Goal: Information Seeking & Learning: Learn about a topic

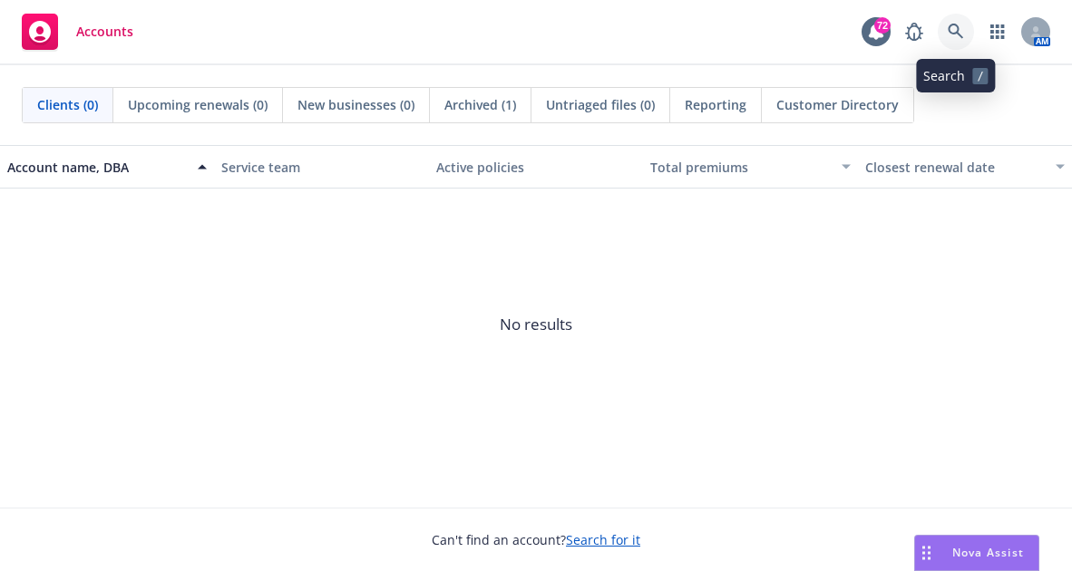
click at [958, 22] on link at bounding box center [955, 32] width 36 height 36
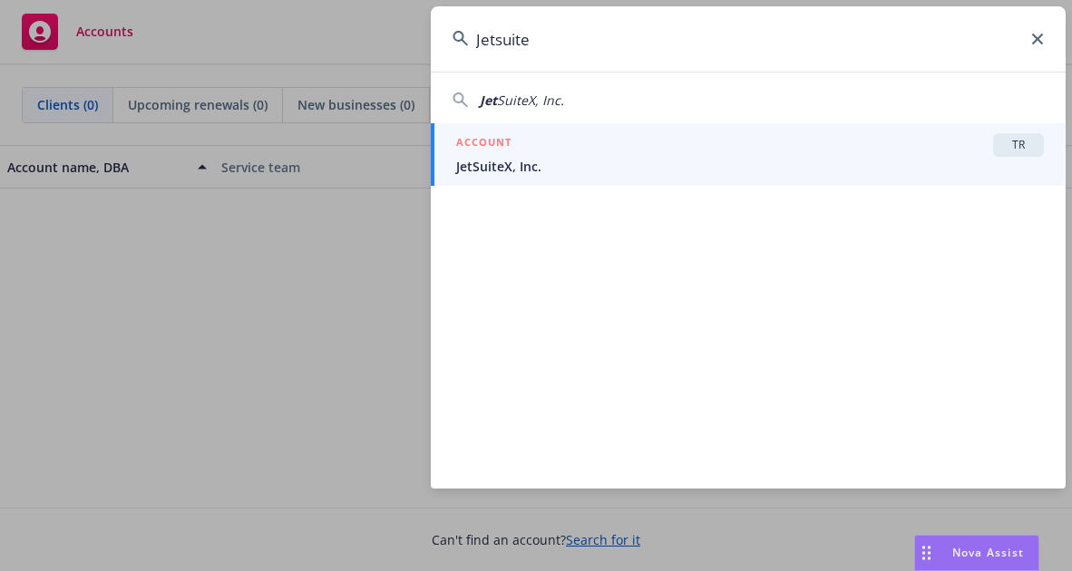
type input "Jetsuite"
click at [494, 165] on span "JetSuiteX, Inc." at bounding box center [749, 166] width 587 height 19
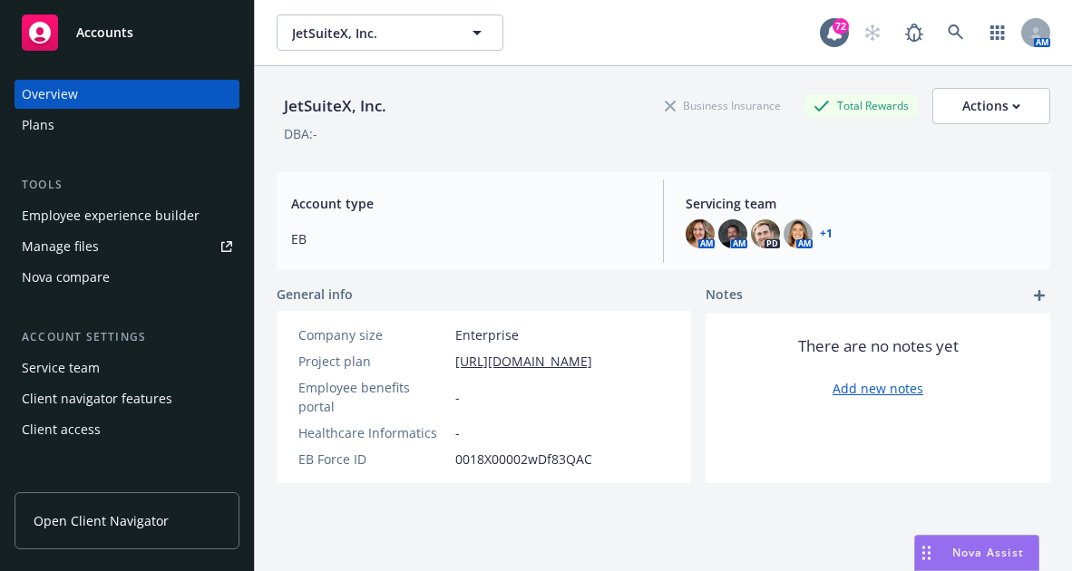
click at [147, 215] on div "Employee experience builder" at bounding box center [111, 215] width 178 height 29
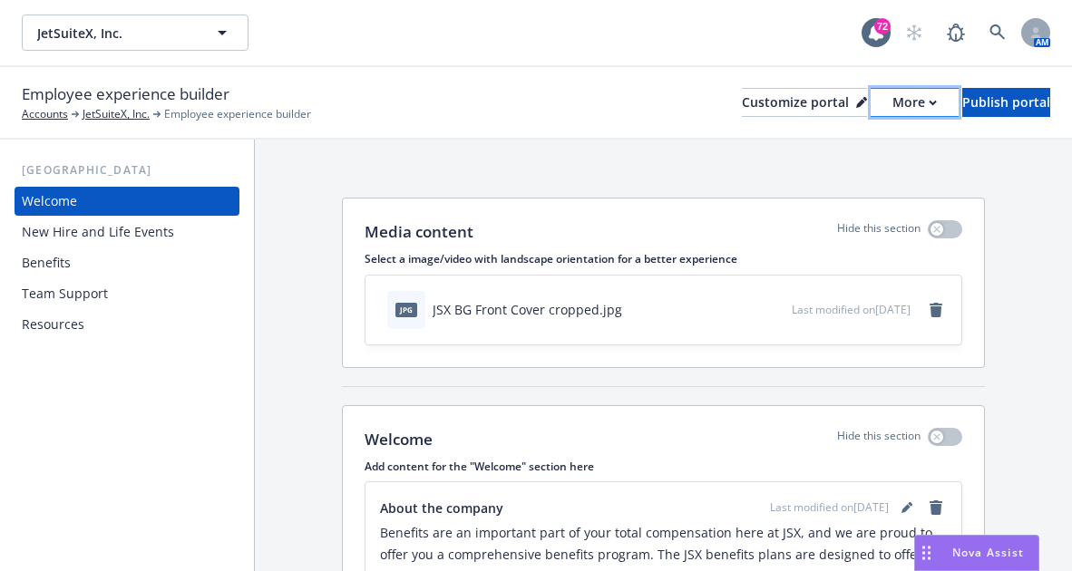
click at [892, 96] on div "More" at bounding box center [914, 102] width 44 height 27
click at [853, 175] on link "Copy portal link" at bounding box center [818, 179] width 165 height 36
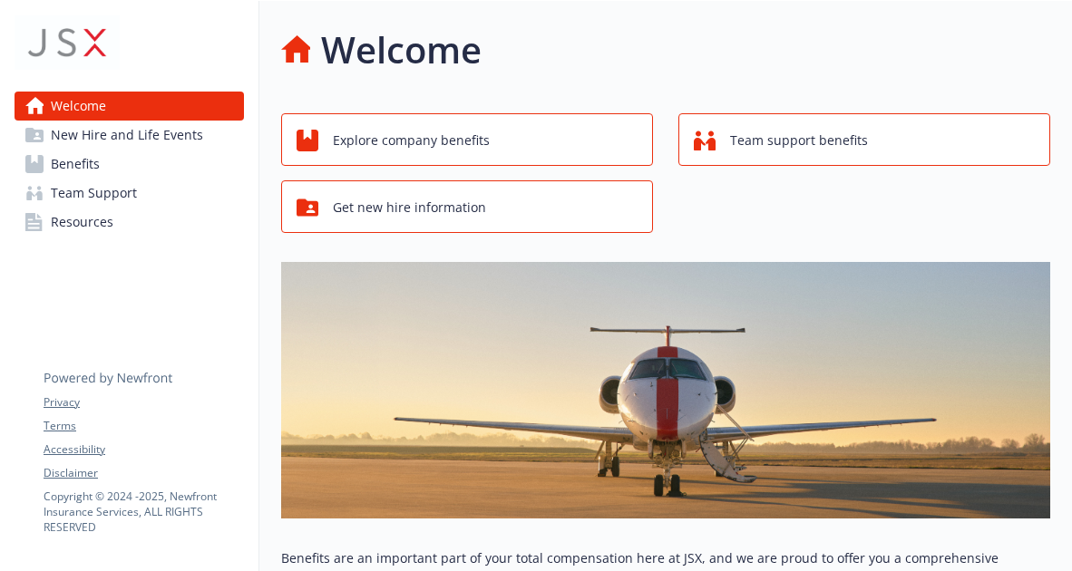
click at [163, 176] on link "Benefits" at bounding box center [129, 164] width 229 height 29
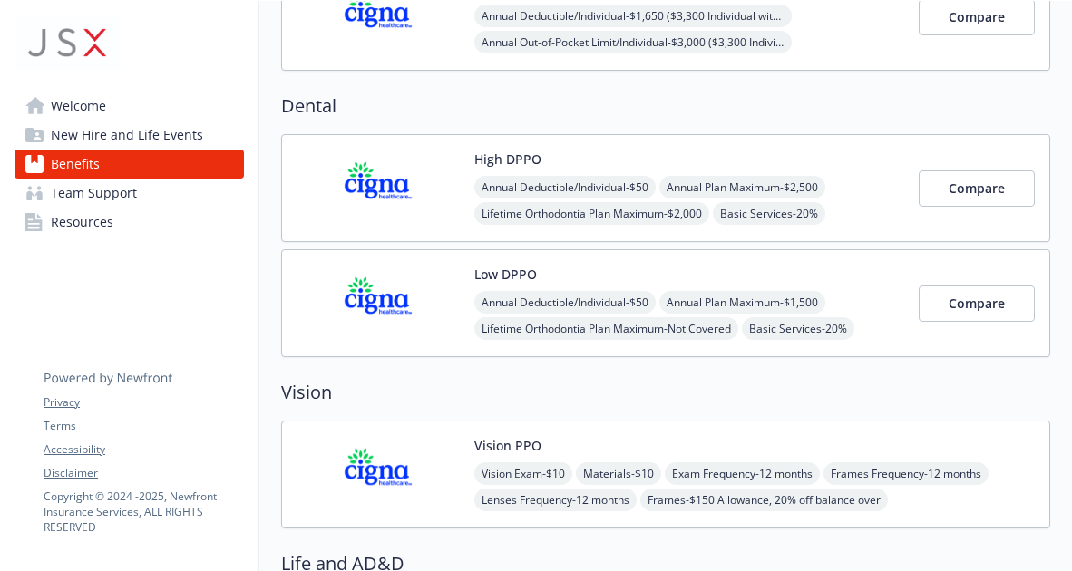
scroll to position [730, 0]
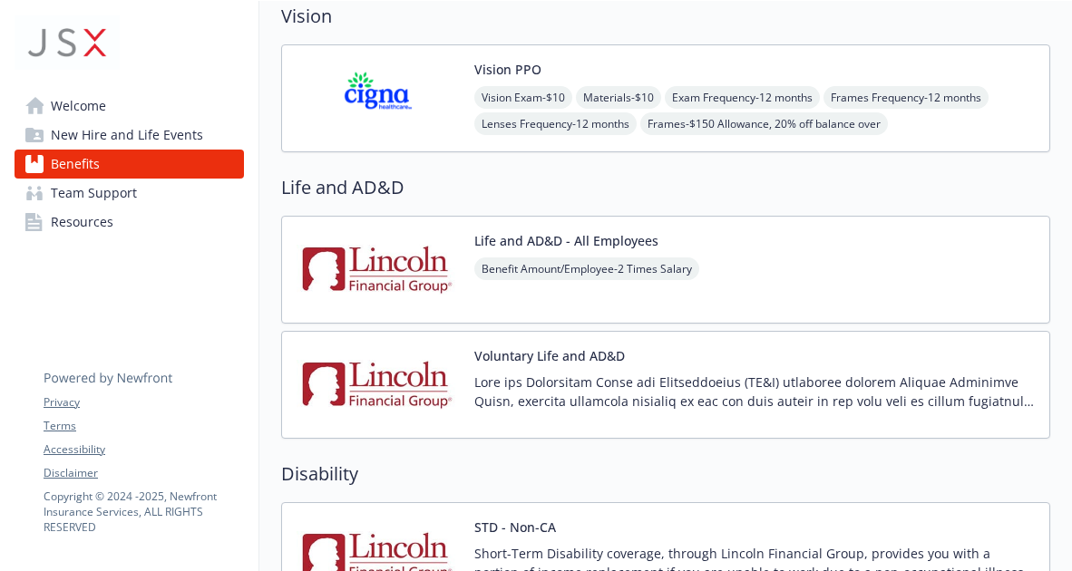
click at [377, 276] on img at bounding box center [377, 269] width 163 height 77
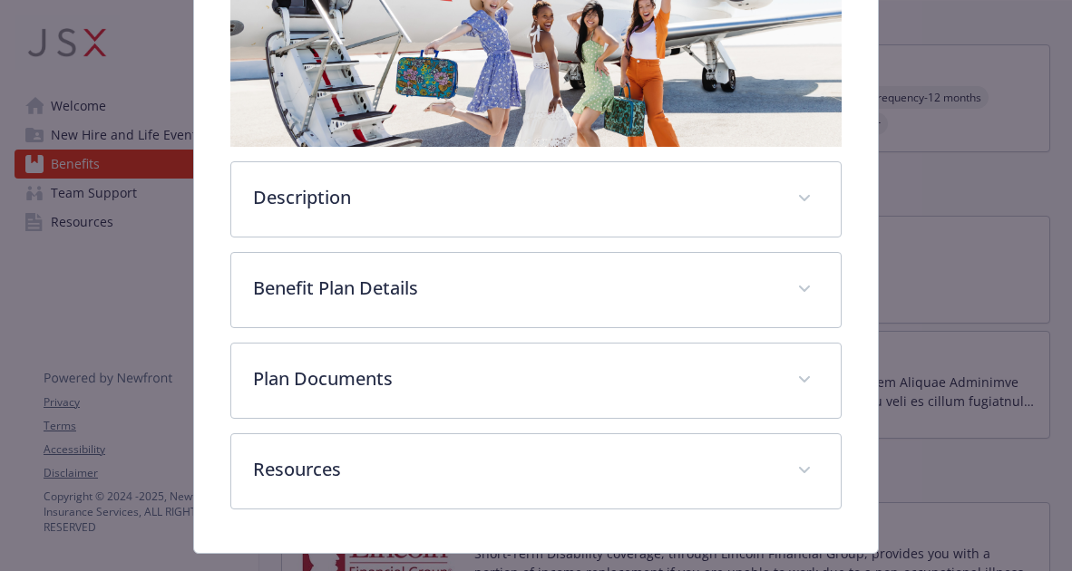
scroll to position [510, 0]
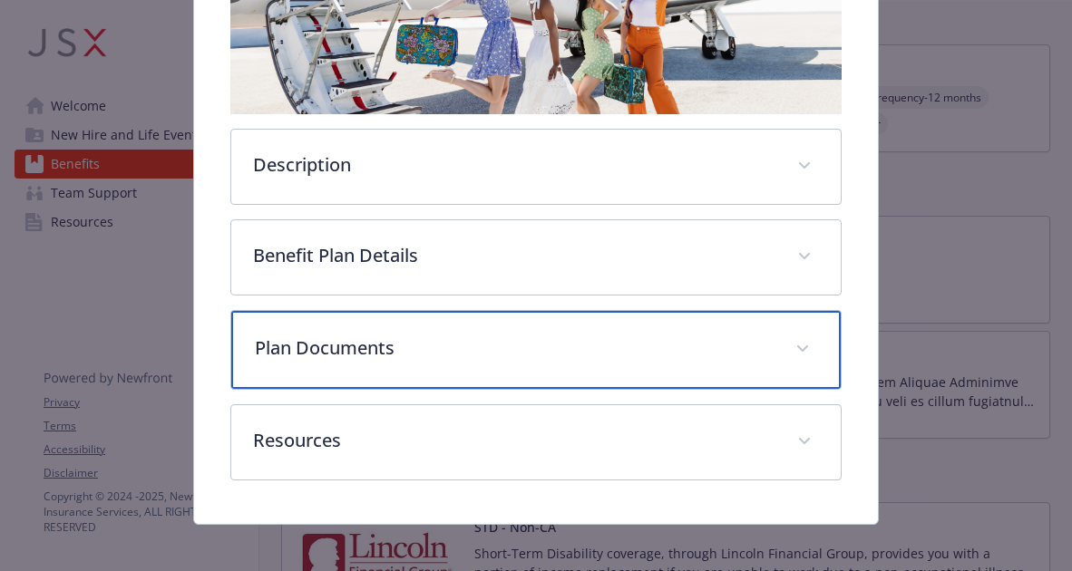
click at [382, 351] on p "Plan Documents" at bounding box center [514, 348] width 519 height 27
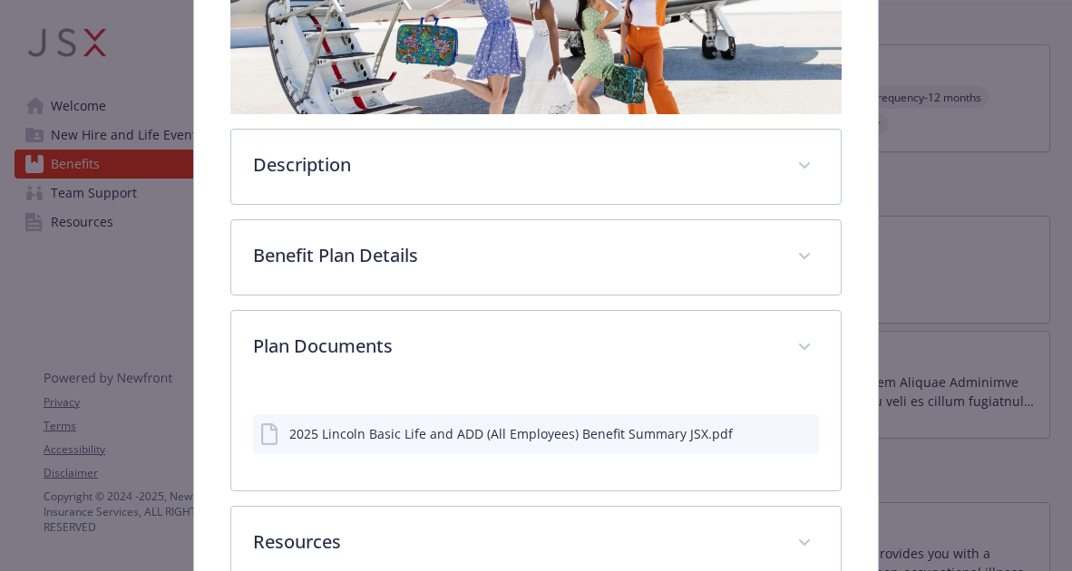
click at [793, 431] on icon "preview file" at bounding box center [801, 432] width 16 height 13
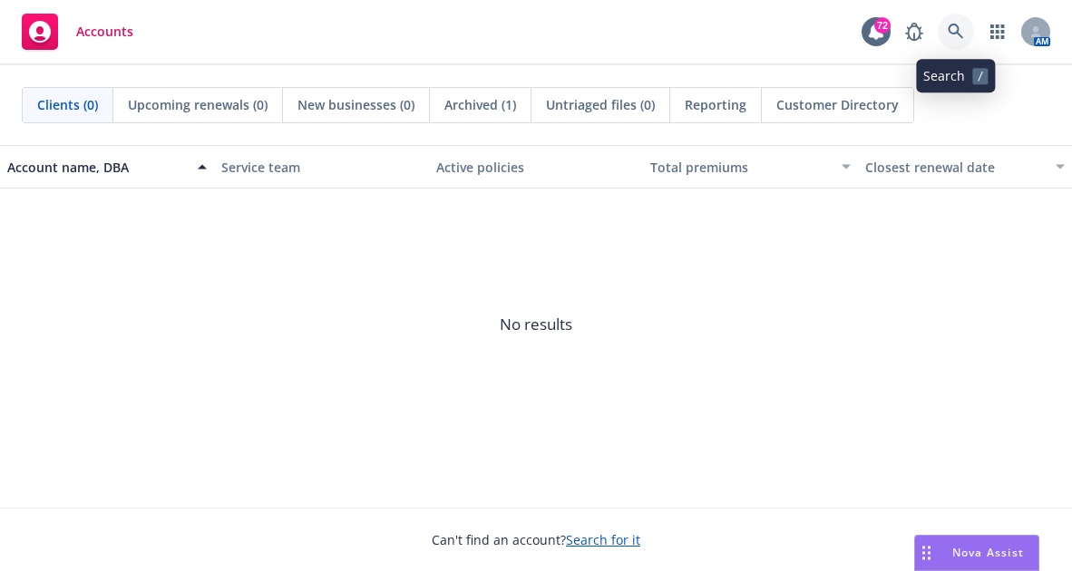
click at [966, 21] on link at bounding box center [955, 32] width 36 height 36
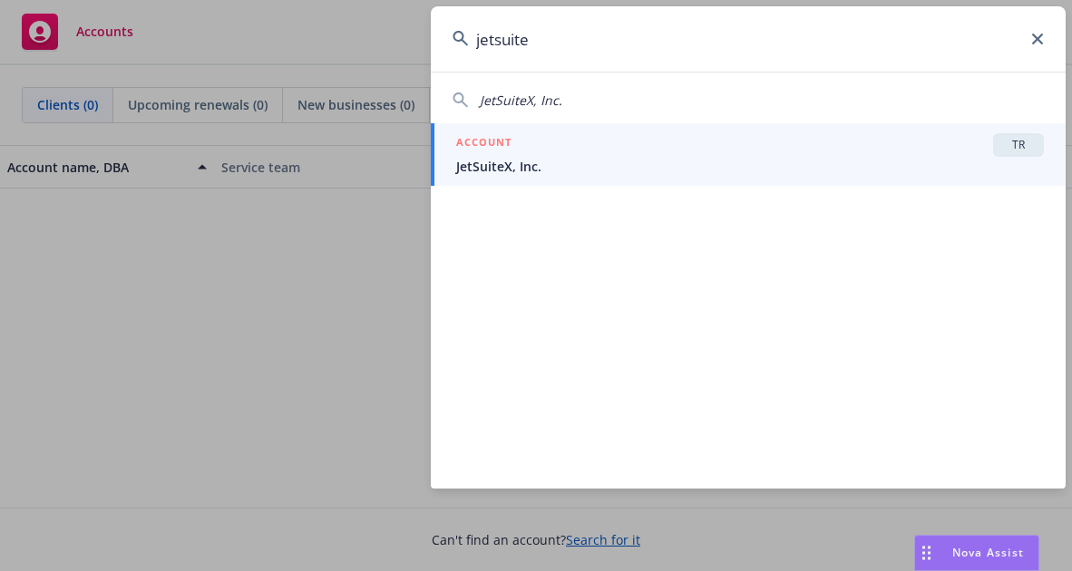
type input "jetsuite"
click at [725, 168] on span "JetSuiteX, Inc." at bounding box center [749, 166] width 587 height 19
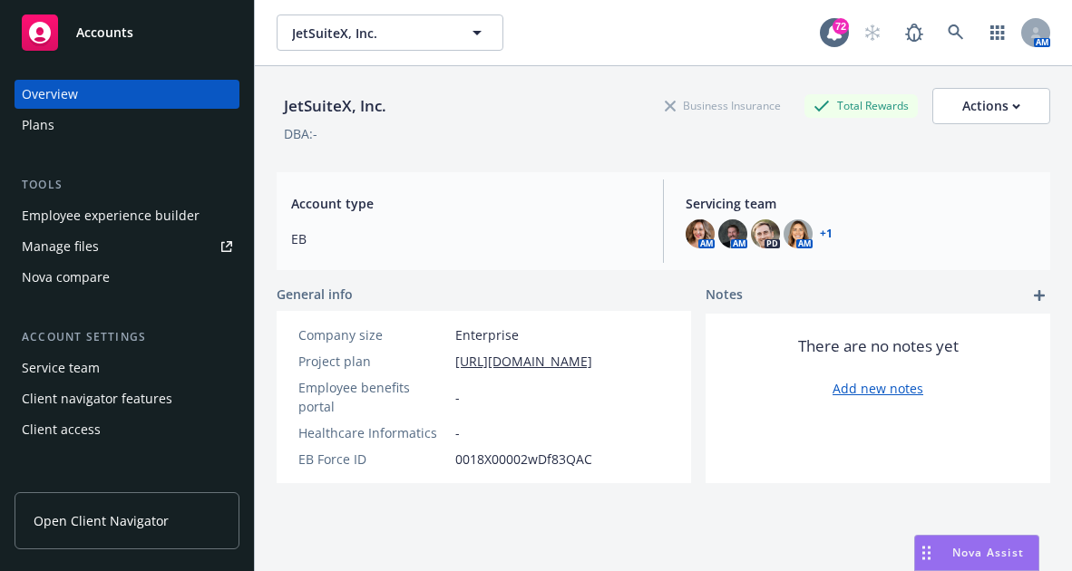
click at [92, 121] on div "Plans" at bounding box center [127, 125] width 210 height 29
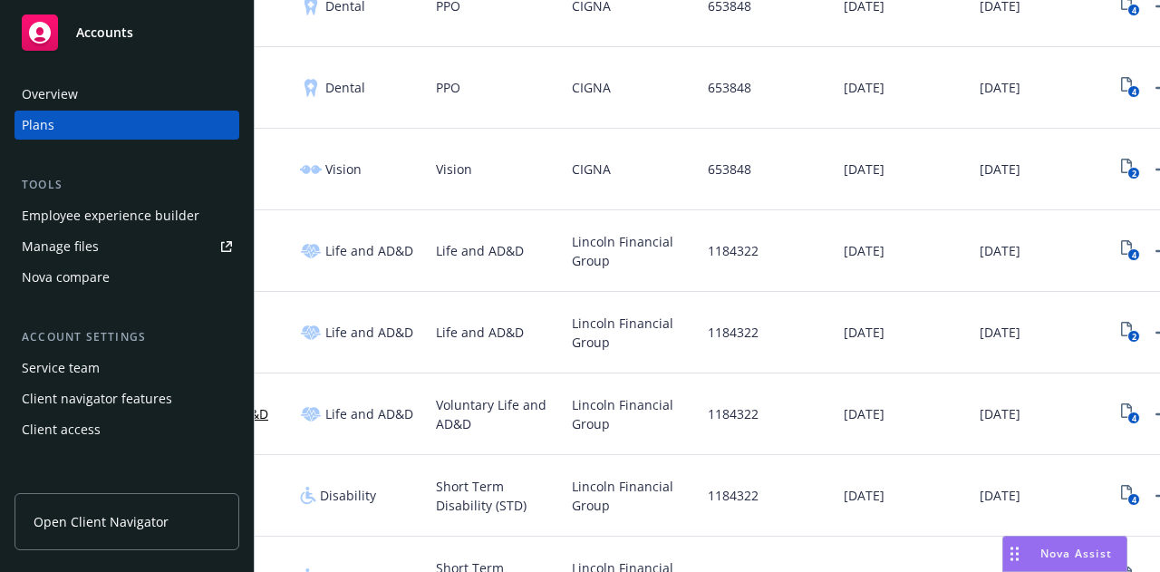
scroll to position [0, 314]
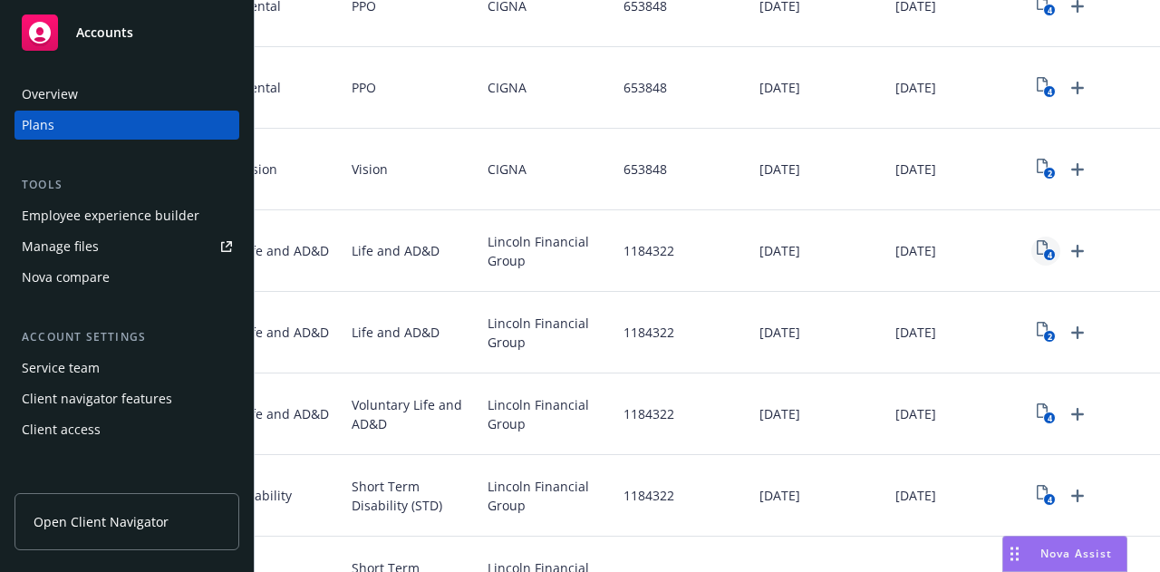
click at [1037, 248] on icon "4" at bounding box center [1046, 250] width 19 height 21
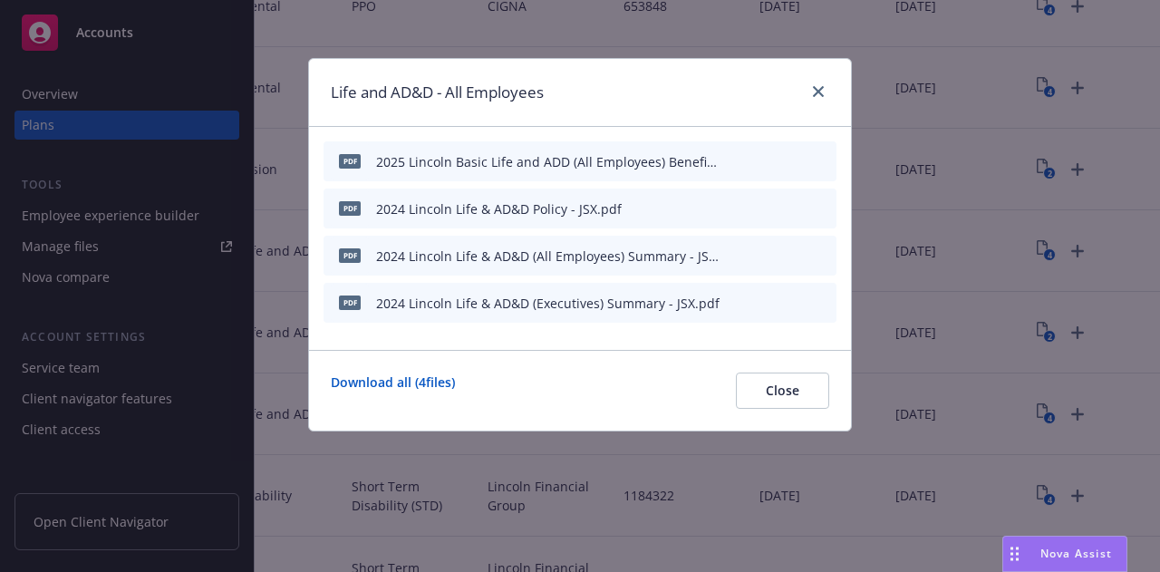
click at [786, 160] on icon "preview file" at bounding box center [790, 160] width 16 height 13
click at [793, 249] on icon "preview file" at bounding box center [790, 254] width 16 height 13
click at [788, 304] on icon "preview file" at bounding box center [790, 302] width 16 height 13
click at [814, 97] on link "close" at bounding box center [819, 92] width 22 height 22
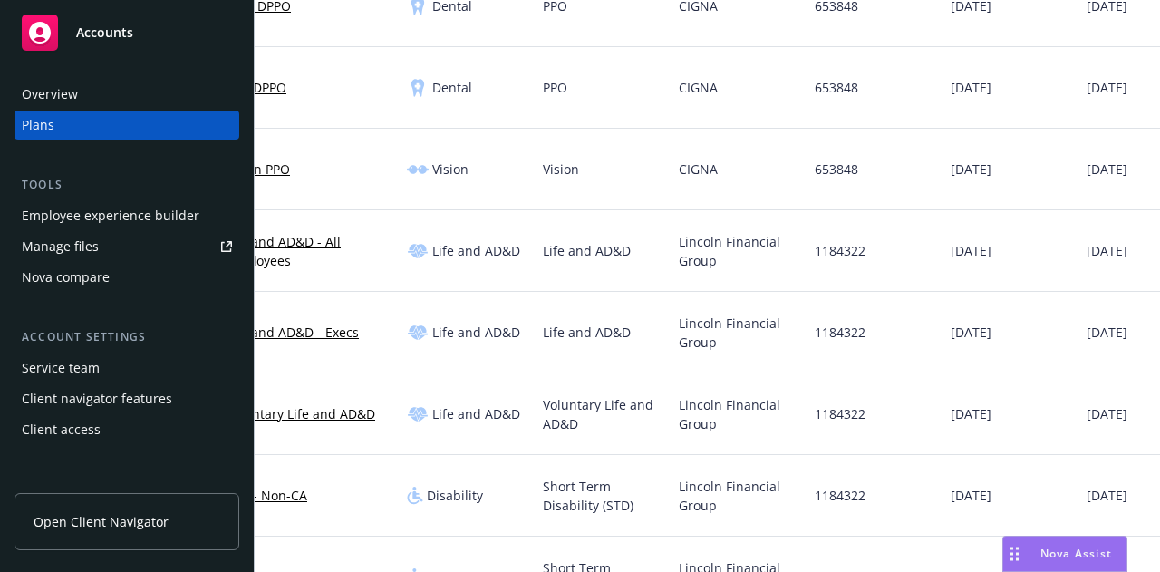
scroll to position [0, 286]
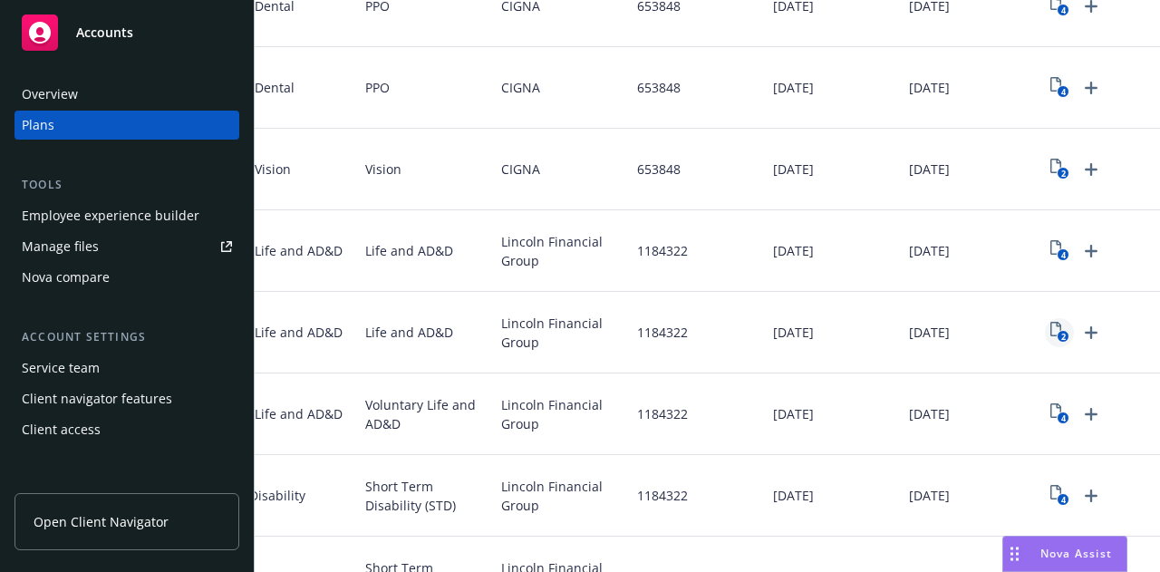
click at [1061, 335] on text "2" at bounding box center [1063, 337] width 5 height 12
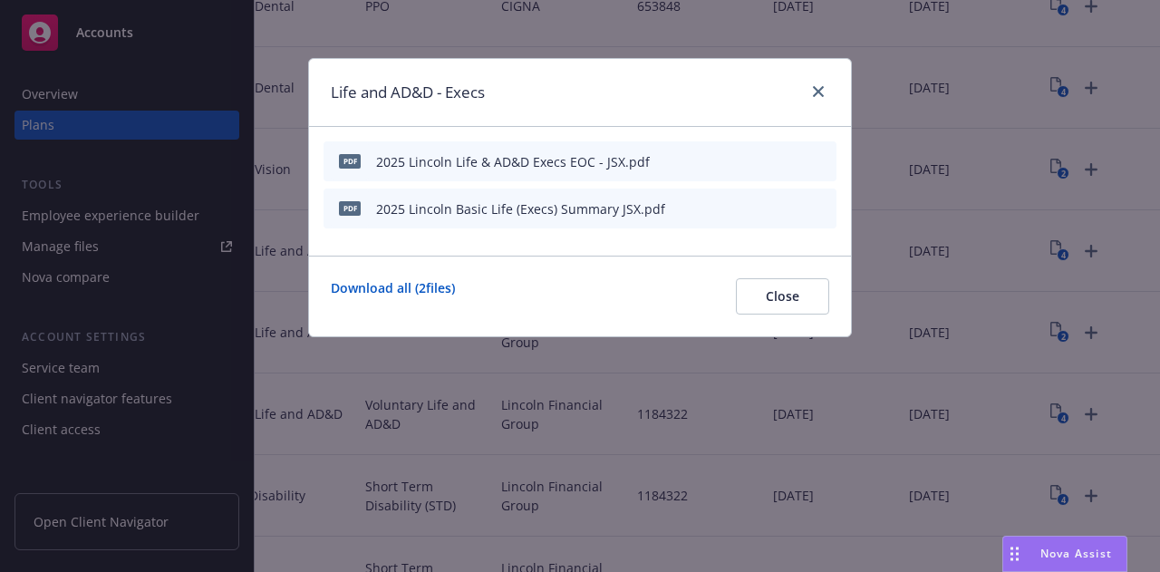
click at [798, 211] on icon "preview file" at bounding box center [790, 207] width 16 height 13
click at [811, 99] on div at bounding box center [815, 93] width 29 height 24
click at [818, 98] on link "close" at bounding box center [819, 92] width 22 height 22
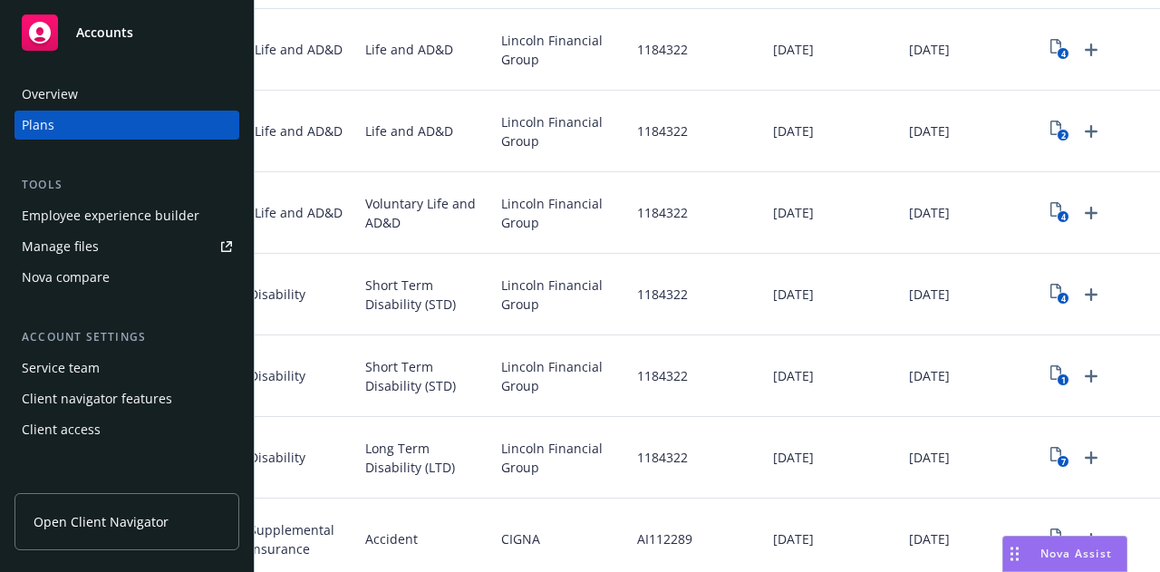
scroll to position [574, 0]
click at [1061, 297] on text "4" at bounding box center [1063, 301] width 5 height 12
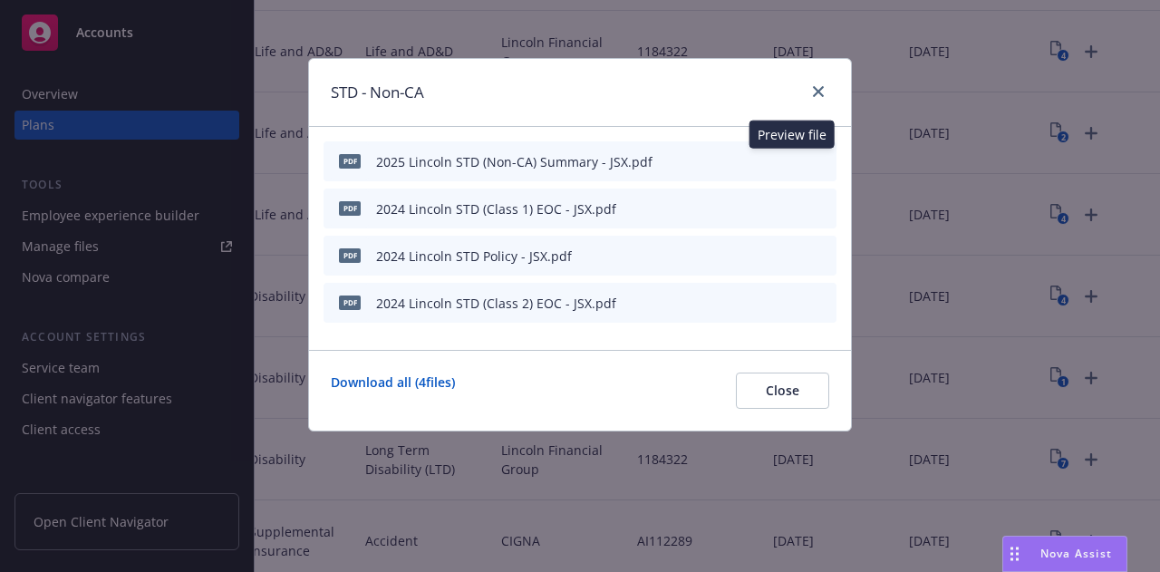
click at [791, 160] on icon "preview file" at bounding box center [790, 160] width 16 height 13
click at [785, 164] on icon "preview file" at bounding box center [790, 160] width 16 height 13
click at [824, 92] on link "close" at bounding box center [819, 92] width 22 height 22
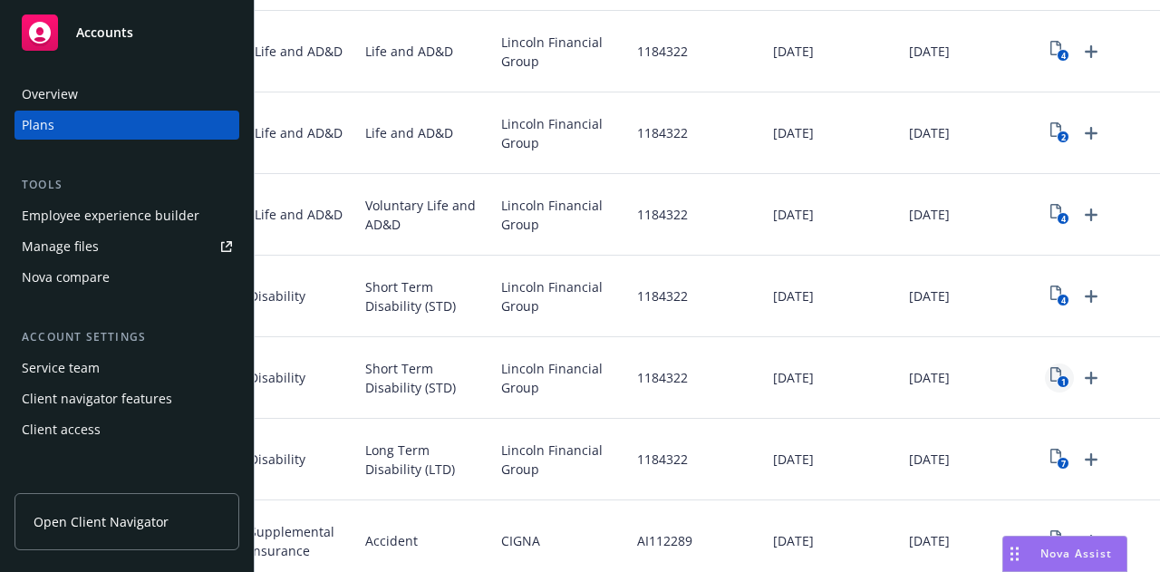
click at [1055, 374] on icon "1" at bounding box center [1060, 377] width 19 height 21
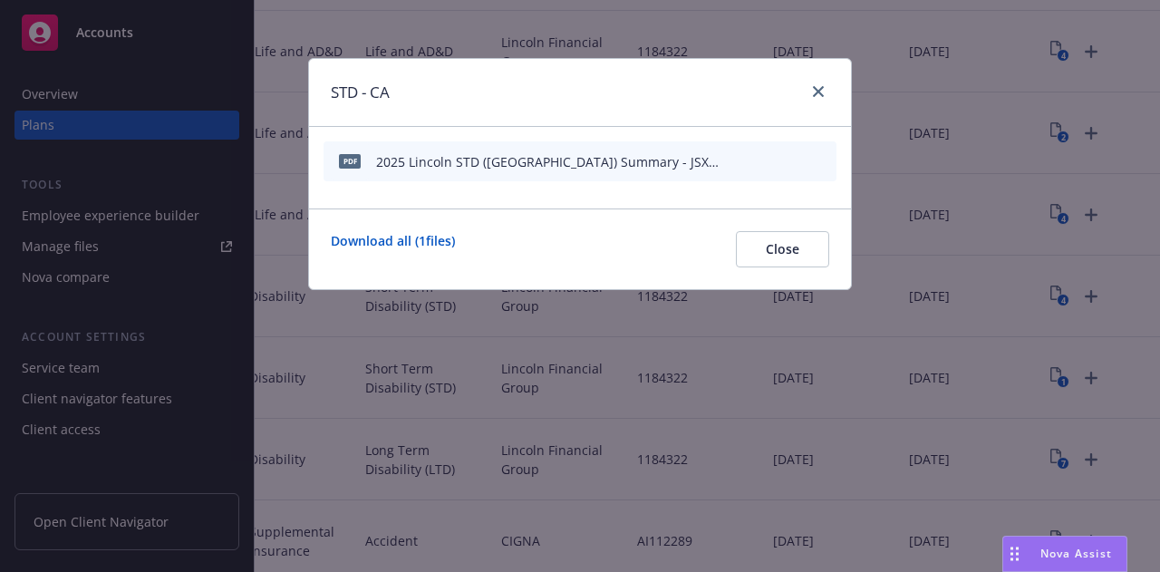
click at [789, 157] on icon "preview file" at bounding box center [790, 160] width 16 height 13
click at [817, 93] on icon "close" at bounding box center [818, 91] width 11 height 11
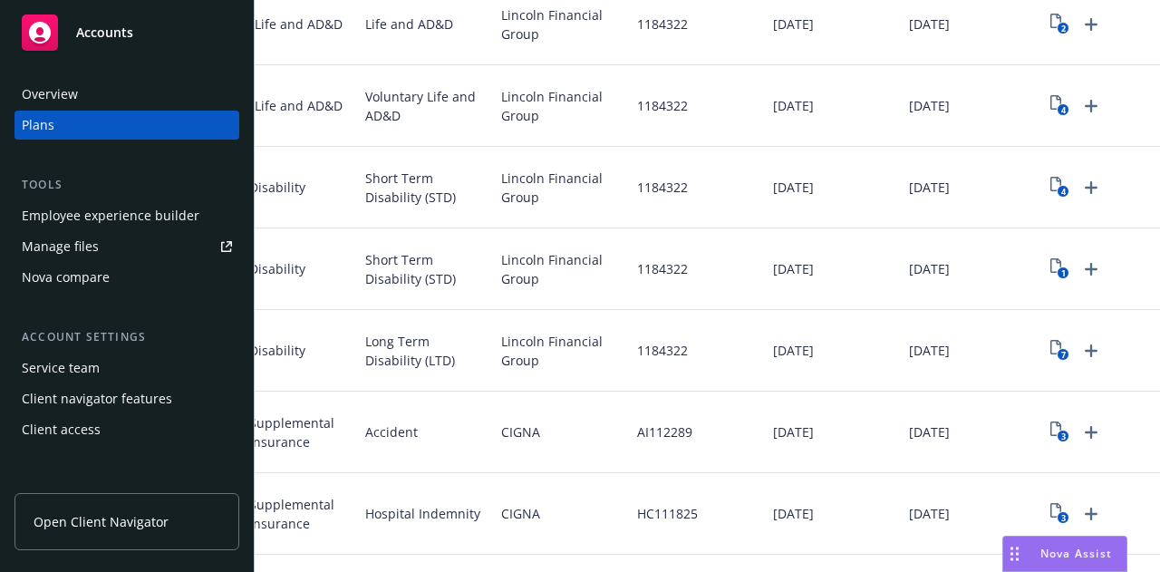
scroll to position [684, 0]
click at [1057, 352] on rect "View Plan Documents" at bounding box center [1063, 354] width 12 height 12
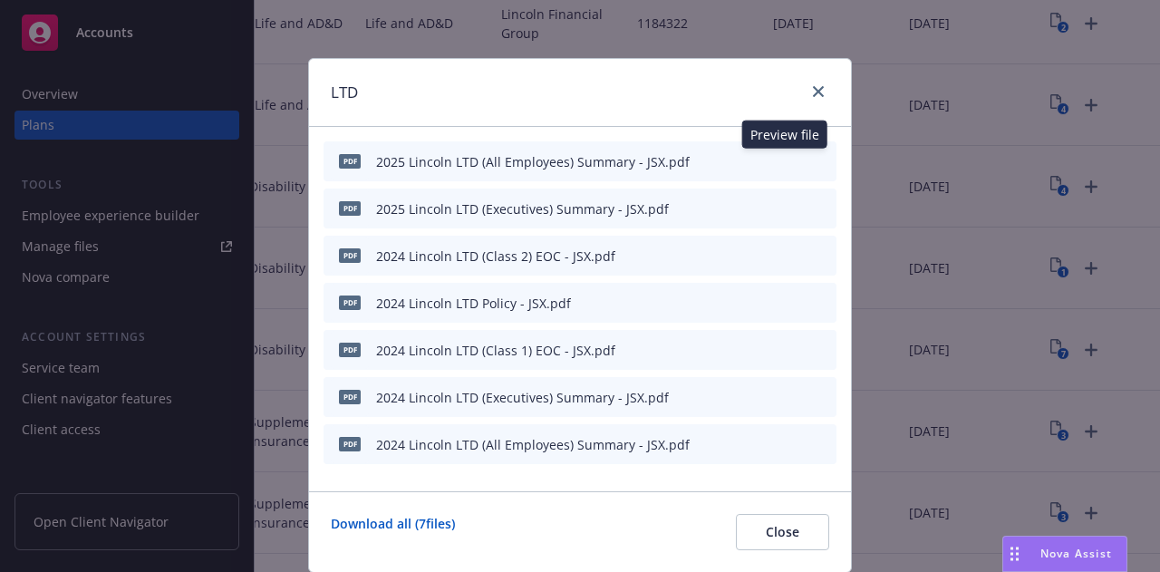
click at [791, 156] on icon "preview file" at bounding box center [790, 160] width 16 height 13
click at [783, 206] on icon "preview file" at bounding box center [790, 207] width 16 height 13
click at [785, 162] on icon "preview file" at bounding box center [790, 160] width 16 height 13
click at [813, 93] on icon "close" at bounding box center [818, 91] width 11 height 11
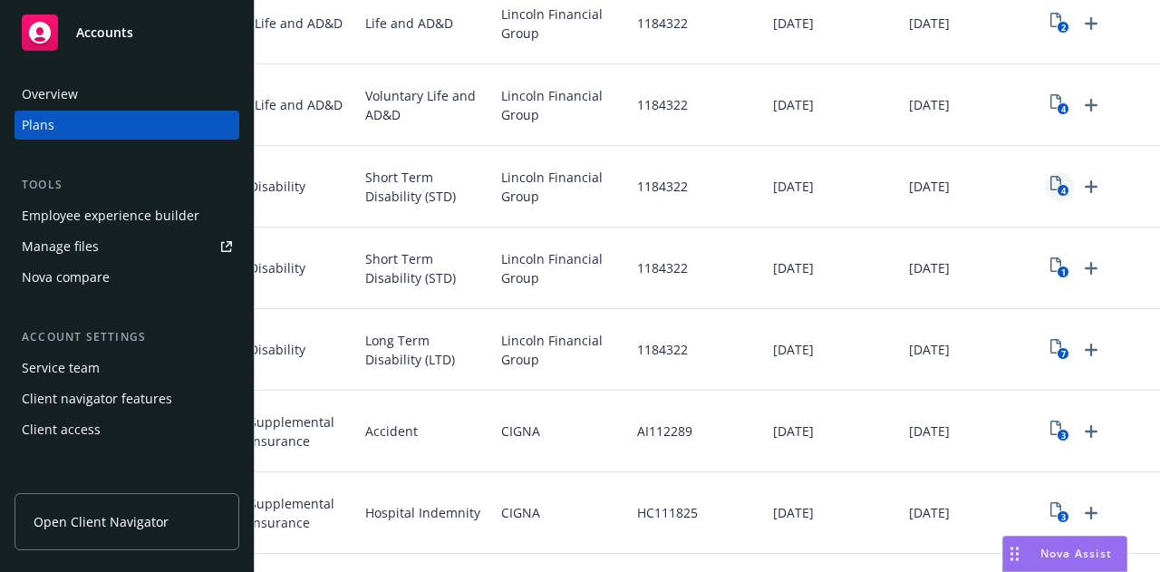
click at [1054, 188] on icon "4" at bounding box center [1060, 186] width 19 height 21
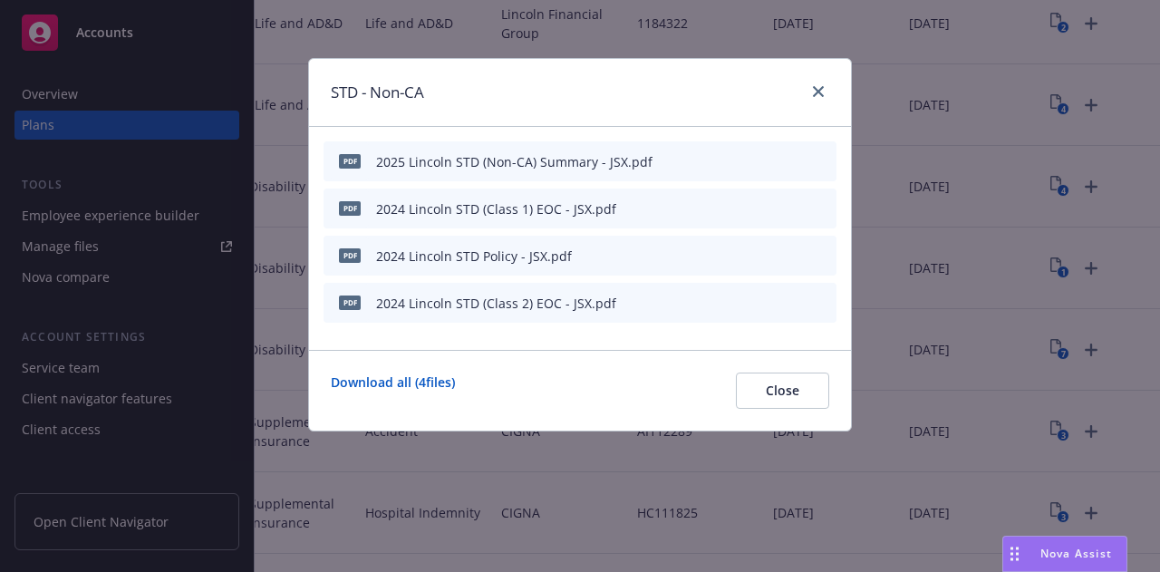
click at [793, 161] on icon "preview file" at bounding box center [790, 160] width 16 height 13
click at [795, 307] on button at bounding box center [792, 303] width 16 height 19
click at [817, 88] on icon "close" at bounding box center [818, 91] width 11 height 11
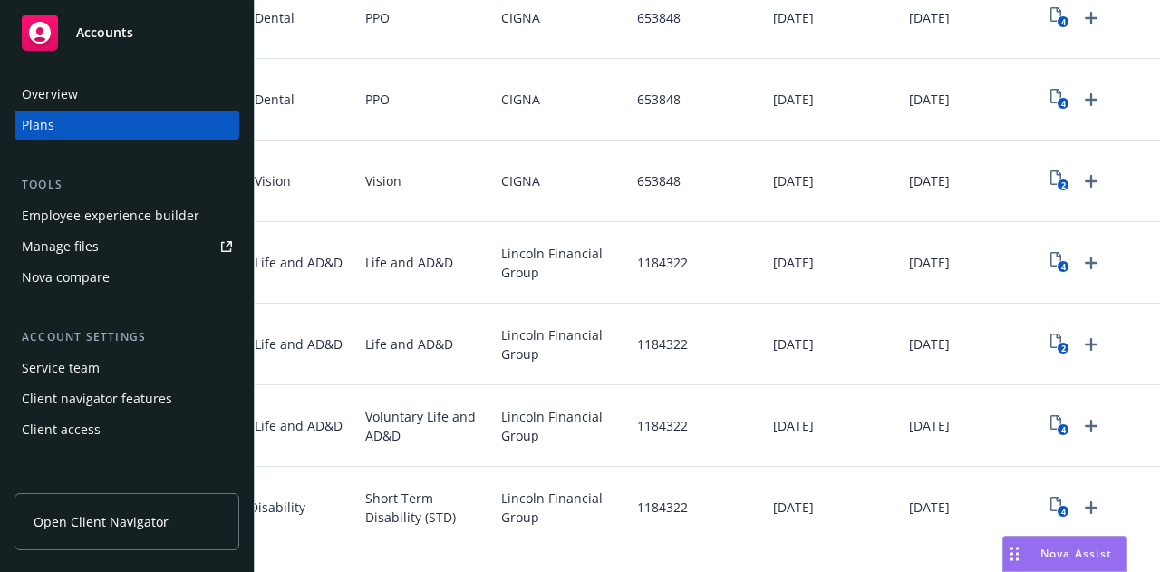
scroll to position [363, 0]
click at [1051, 260] on icon "View Plan Documents" at bounding box center [1056, 259] width 11 height 15
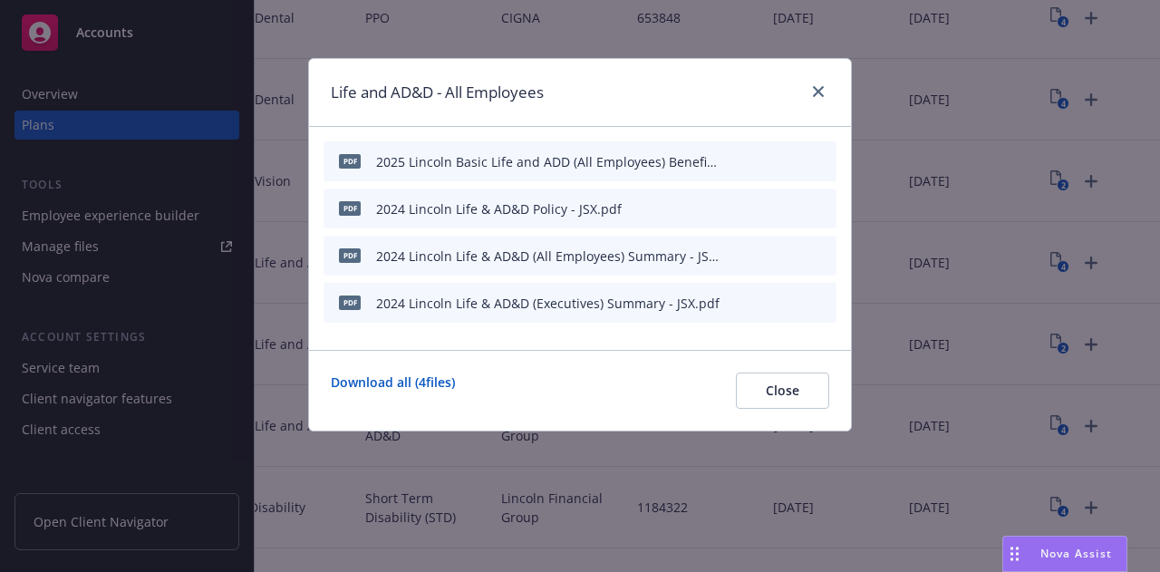
click at [785, 160] on icon "preview file" at bounding box center [790, 160] width 16 height 13
click at [819, 92] on icon "close" at bounding box center [818, 91] width 11 height 11
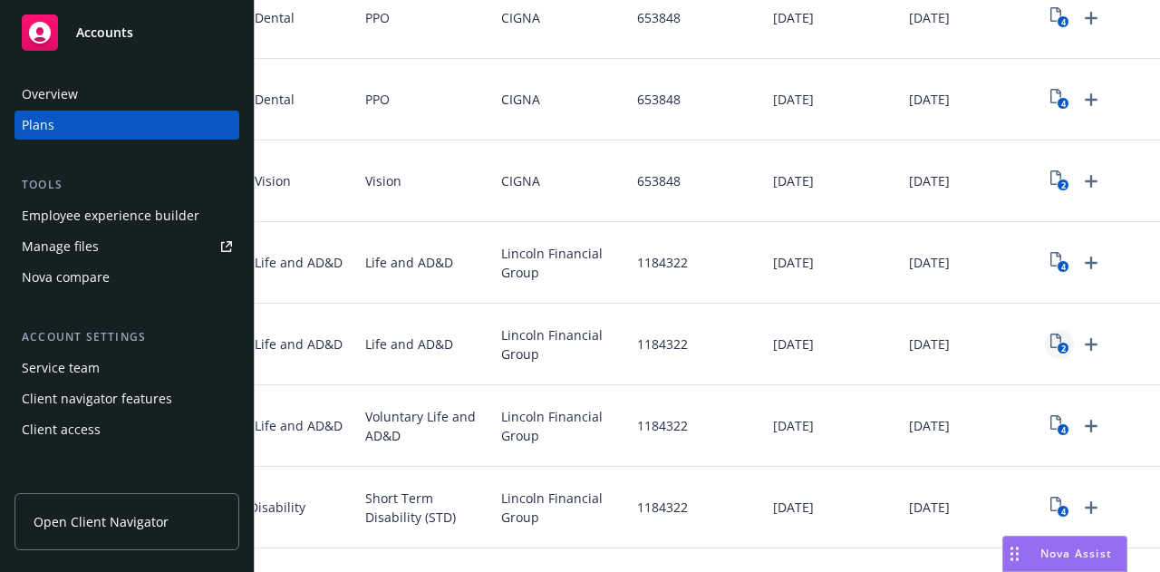
click at [1064, 340] on icon "2" at bounding box center [1060, 344] width 19 height 21
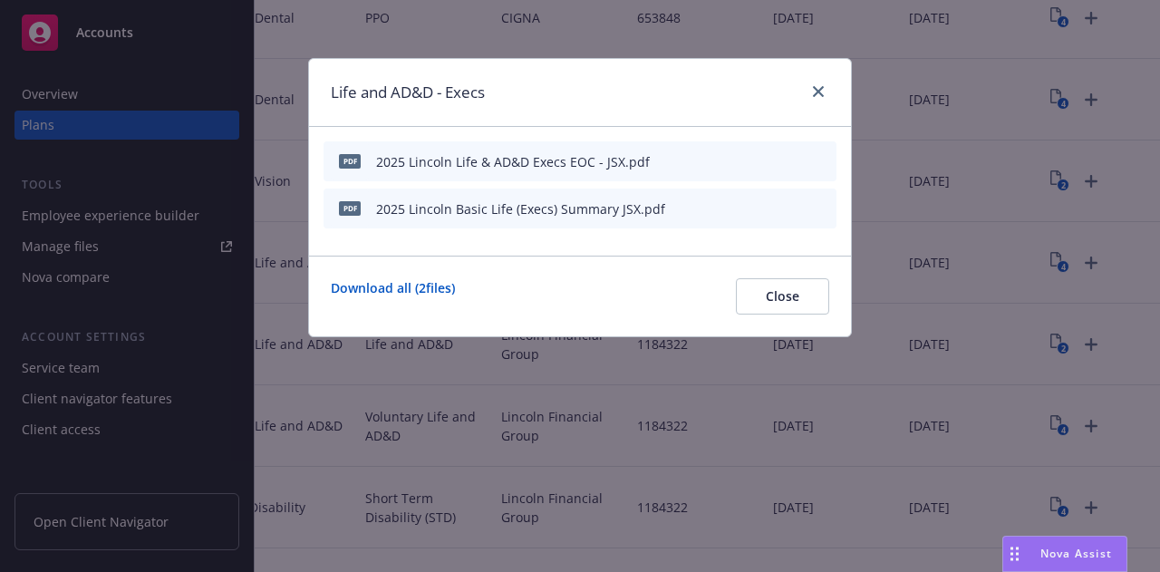
click at [794, 213] on button at bounding box center [792, 208] width 16 height 19
click at [794, 211] on icon "preview file" at bounding box center [790, 207] width 16 height 13
click at [818, 99] on link "close" at bounding box center [819, 92] width 22 height 22
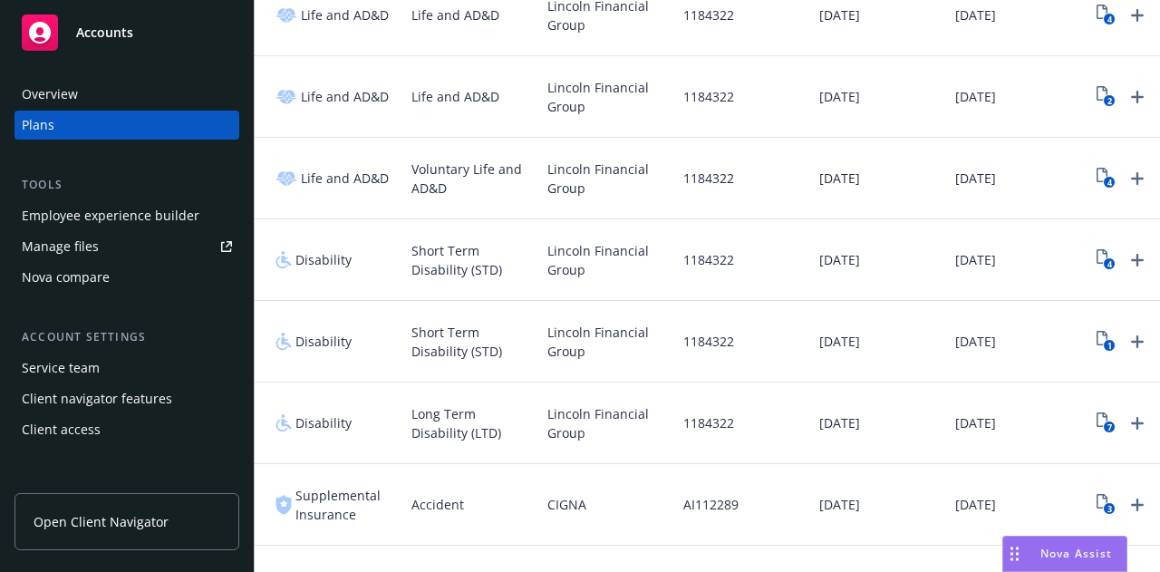
scroll to position [0, 298]
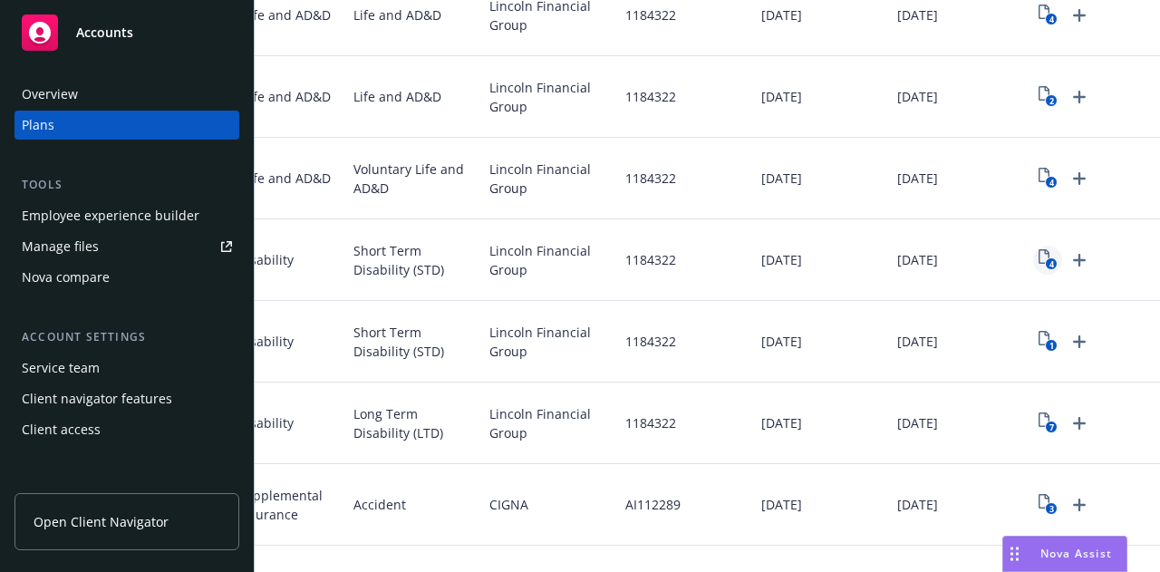
click at [1039, 257] on icon "View Plan Documents" at bounding box center [1044, 256] width 11 height 15
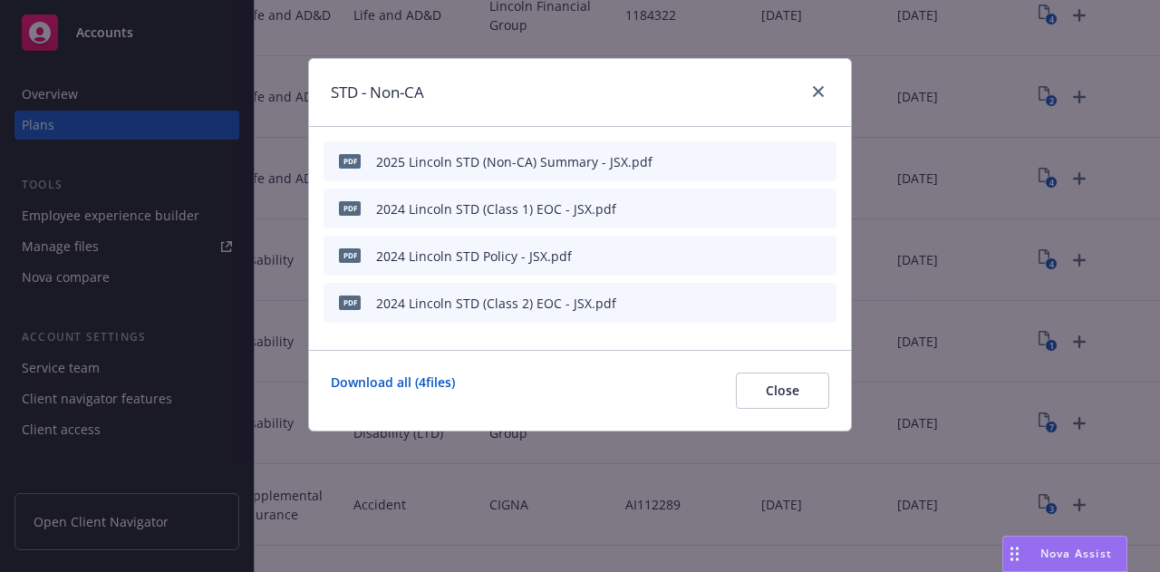
click at [792, 160] on icon "preview file" at bounding box center [790, 160] width 16 height 13
click at [820, 87] on icon "close" at bounding box center [818, 91] width 11 height 11
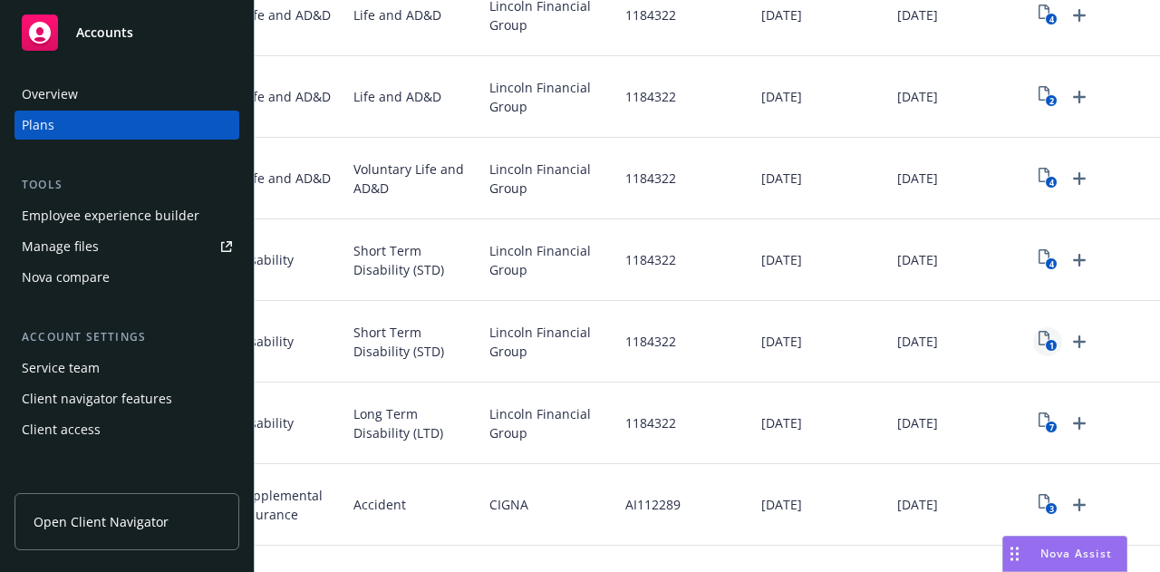
click at [1050, 336] on icon "1" at bounding box center [1048, 341] width 19 height 21
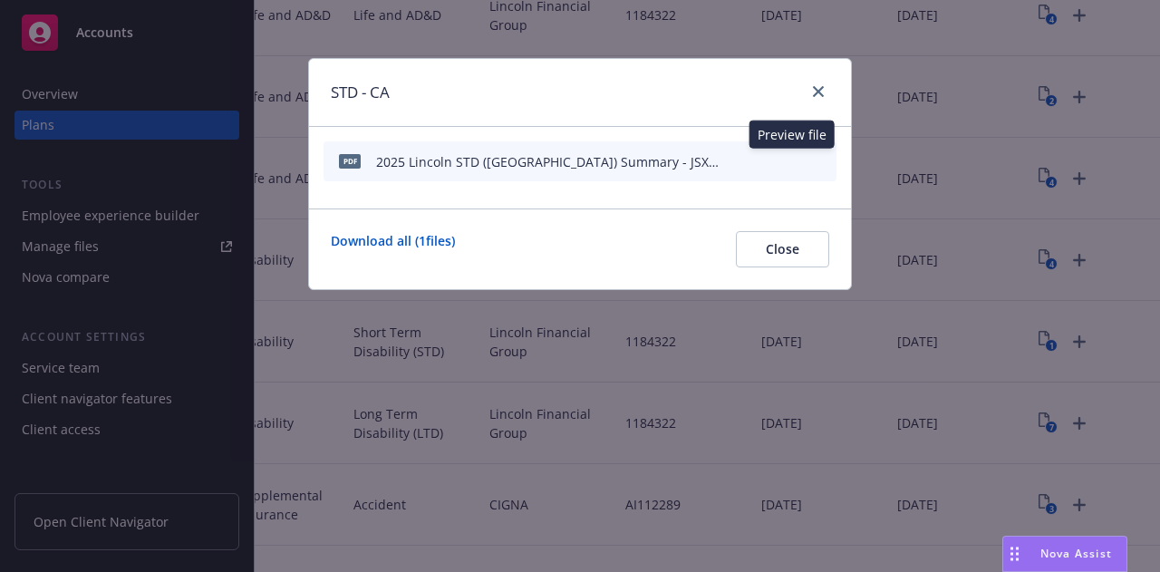
click at [792, 160] on icon "preview file" at bounding box center [790, 160] width 16 height 13
click at [820, 88] on icon "close" at bounding box center [818, 91] width 11 height 11
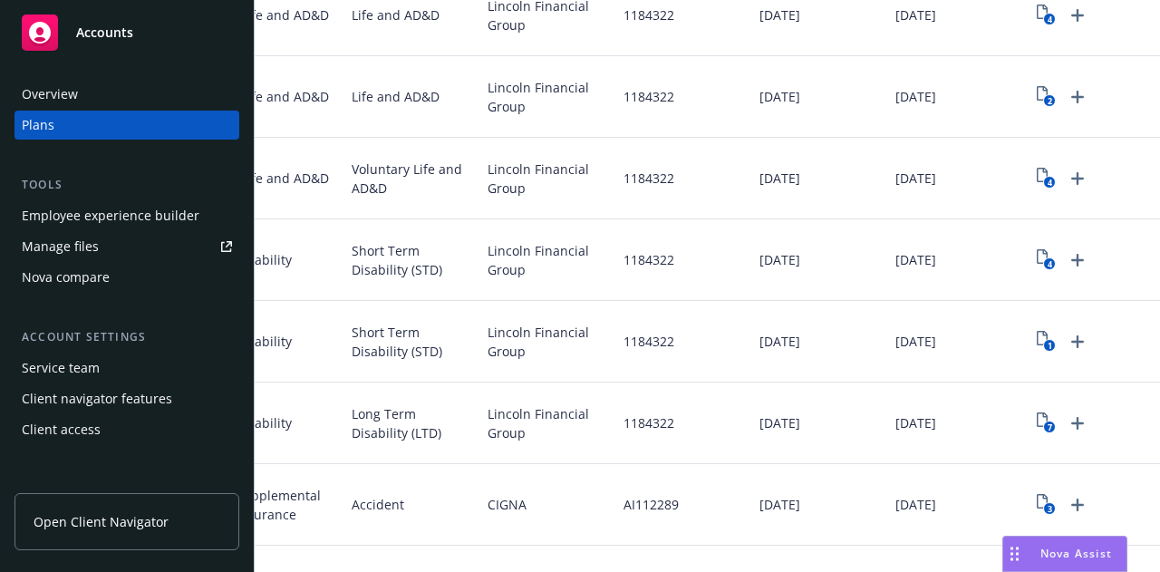
scroll to position [0, 304]
click at [1038, 422] on icon "7" at bounding box center [1046, 423] width 19 height 21
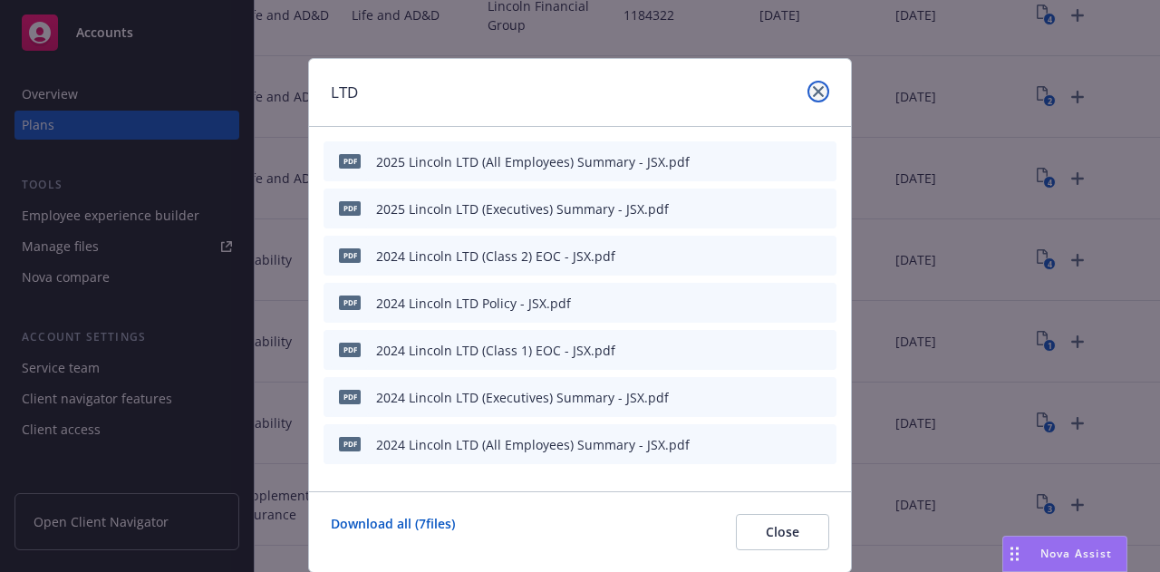
click at [813, 95] on icon "close" at bounding box center [818, 91] width 11 height 11
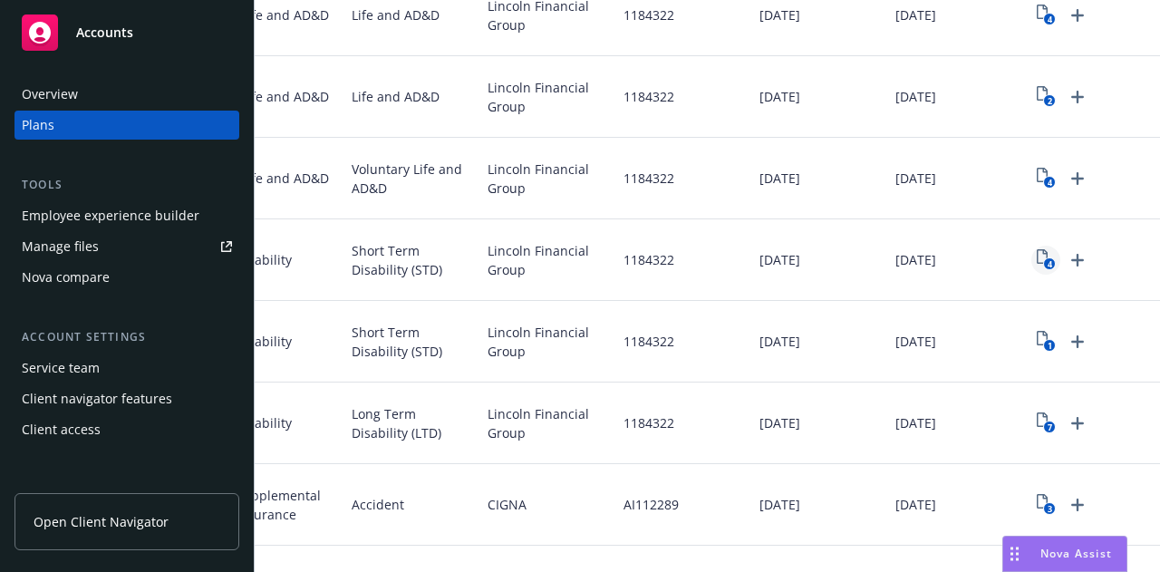
click at [1032, 264] on link "4" at bounding box center [1046, 260] width 29 height 29
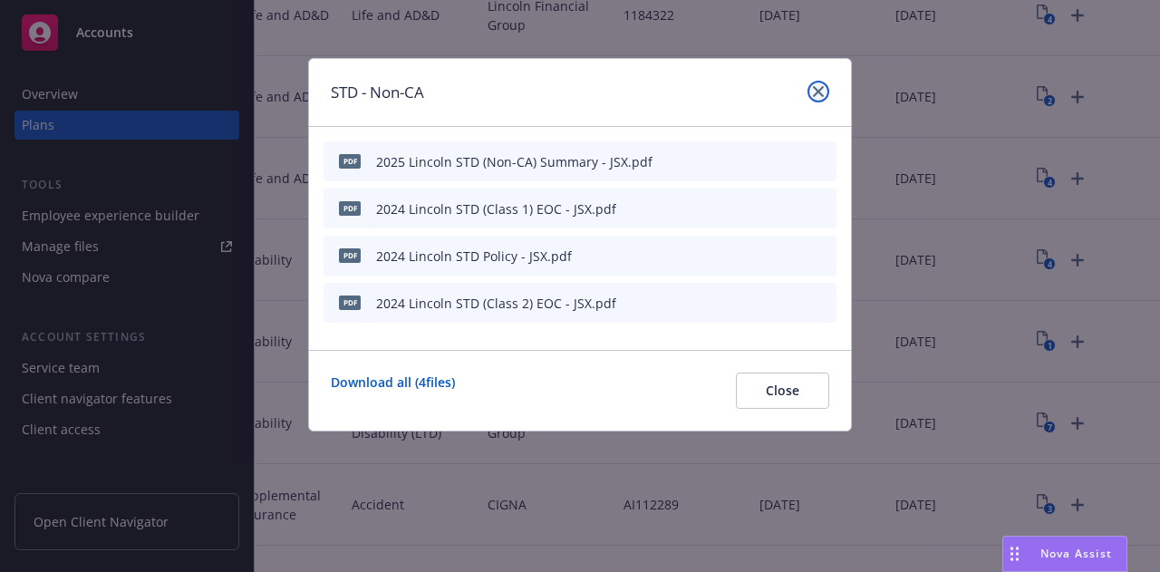
click at [822, 90] on icon "close" at bounding box center [818, 91] width 11 height 11
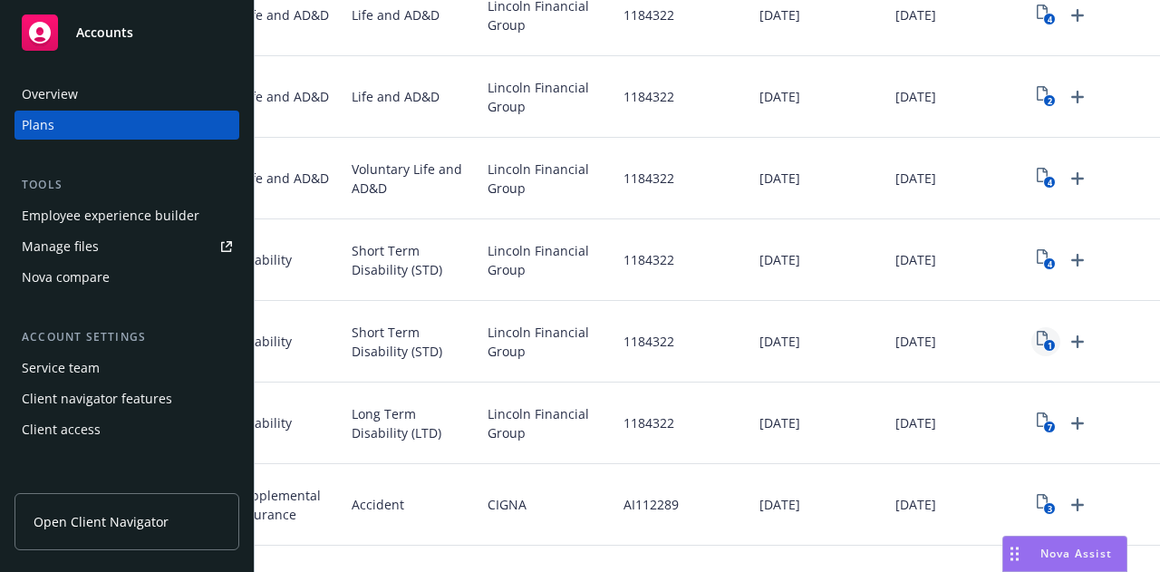
click at [1037, 345] on icon "1" at bounding box center [1046, 341] width 19 height 21
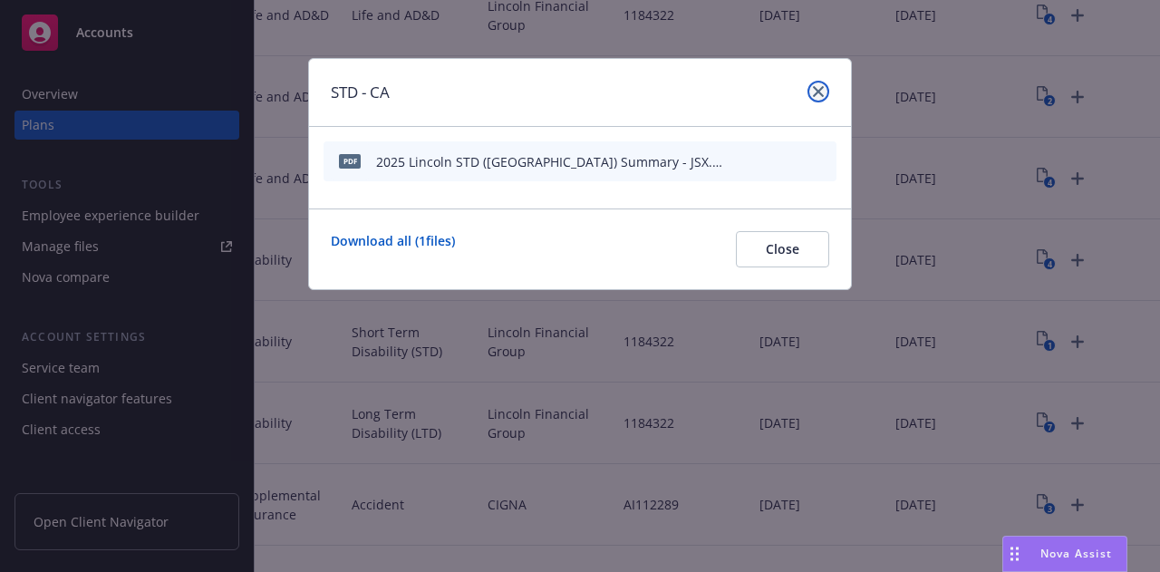
click at [826, 85] on link "close" at bounding box center [819, 92] width 22 height 22
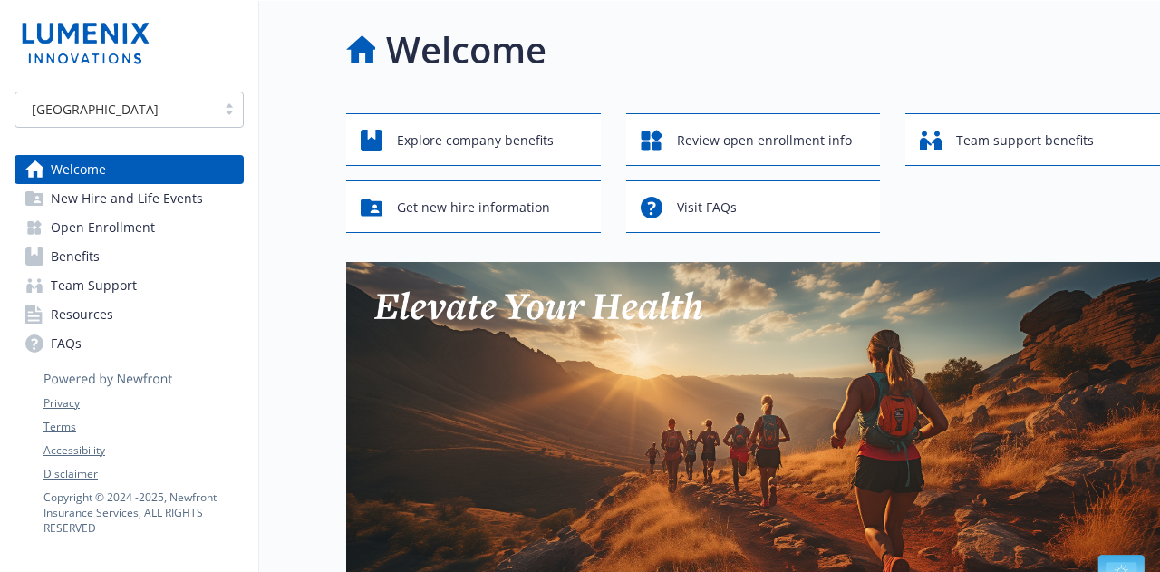
click at [101, 255] on link "Benefits" at bounding box center [129, 256] width 229 height 29
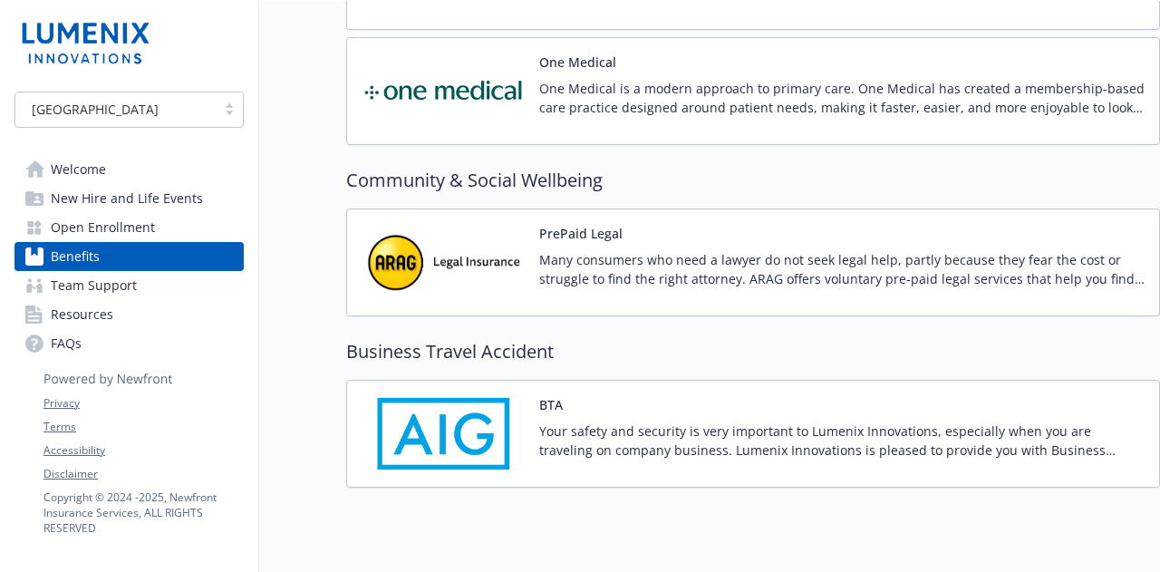
scroll to position [4618, 0]
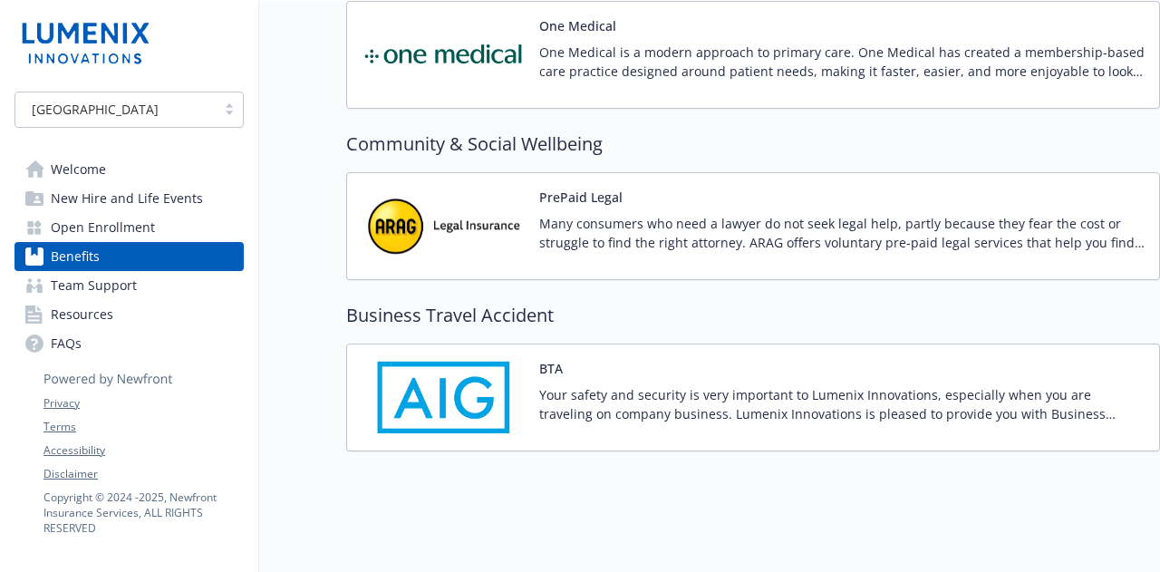
click at [429, 401] on img at bounding box center [443, 397] width 163 height 77
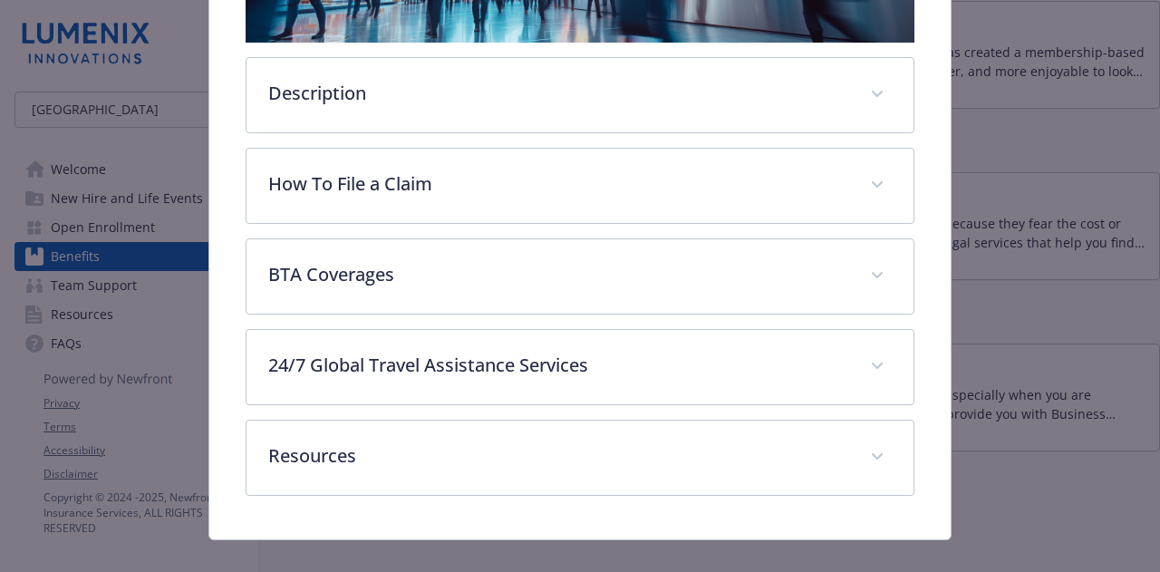
scroll to position [422, 0]
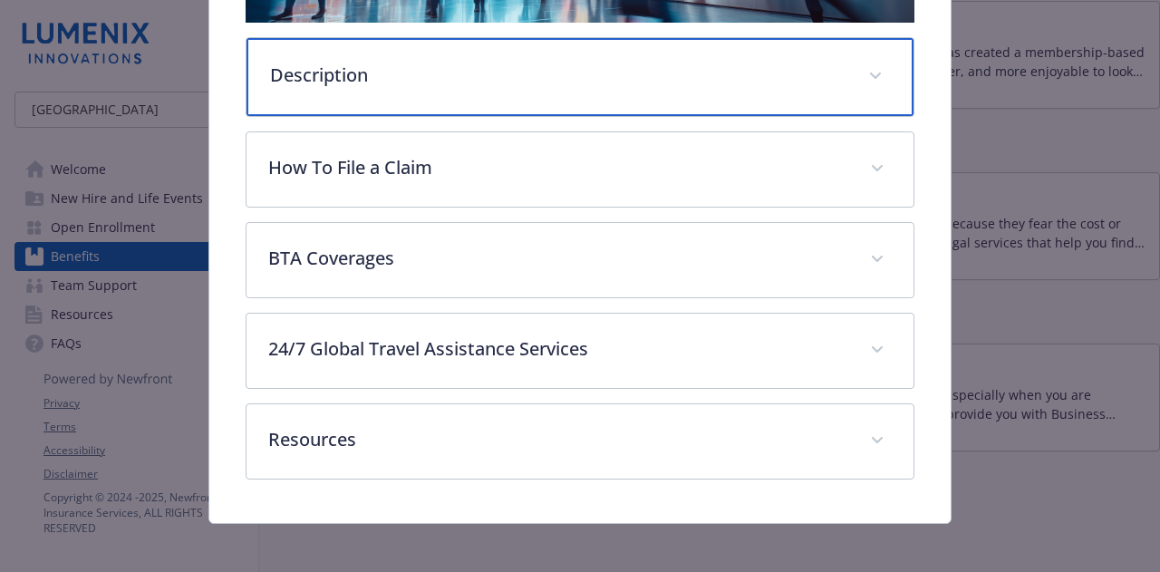
click at [406, 79] on p "Description" at bounding box center [558, 75] width 576 height 27
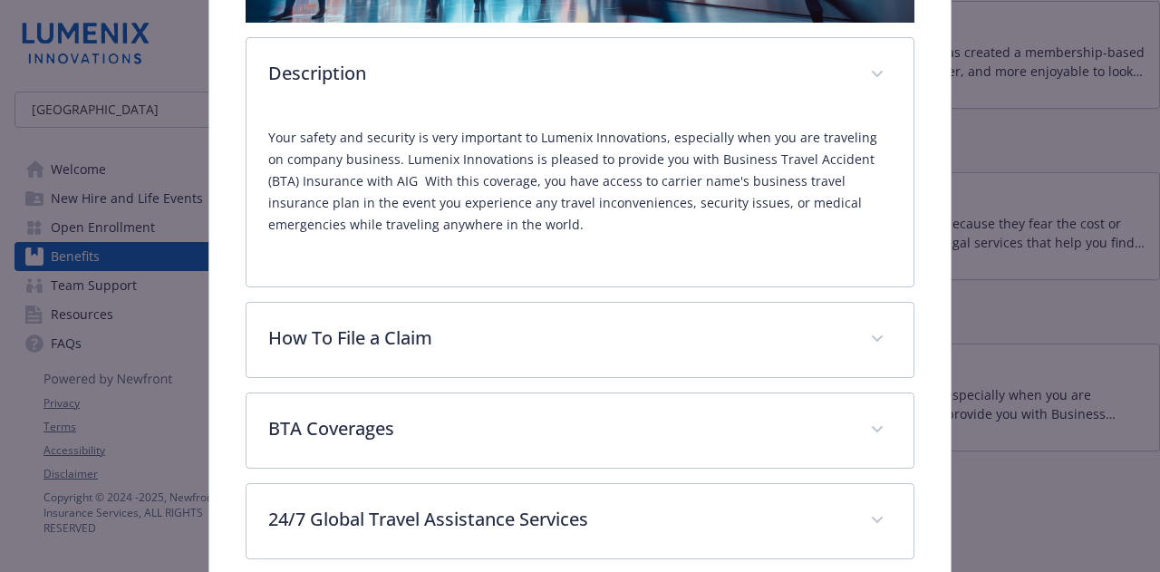
click at [477, 380] on div "Description Your safety and security is very important to Lumenix Innovations, …" at bounding box center [580, 266] width 668 height 767
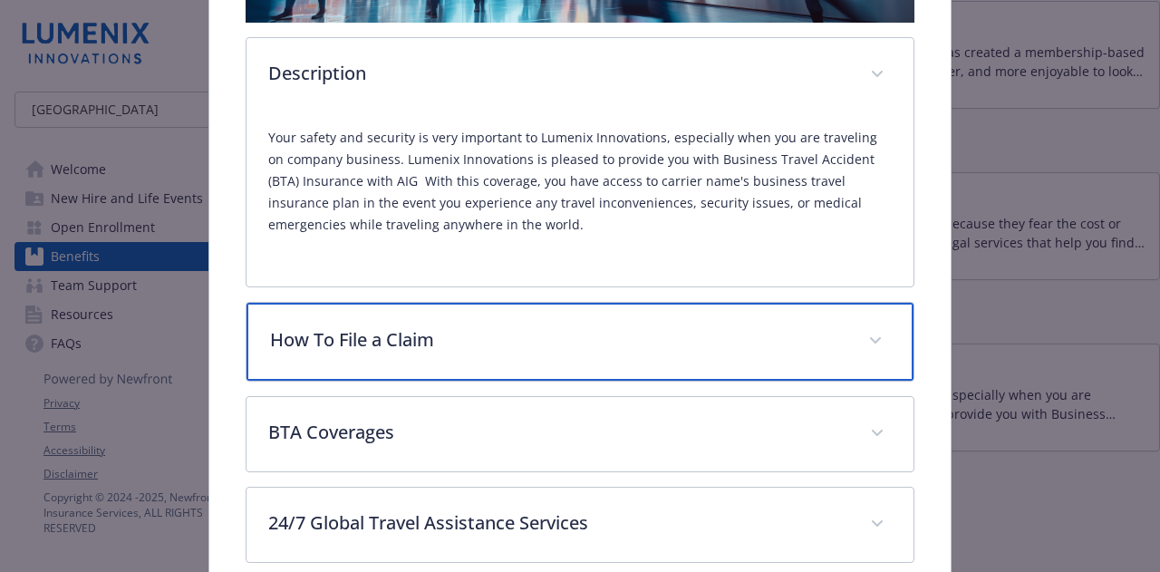
click at [480, 331] on p "How To File a Claim" at bounding box center [558, 339] width 576 height 27
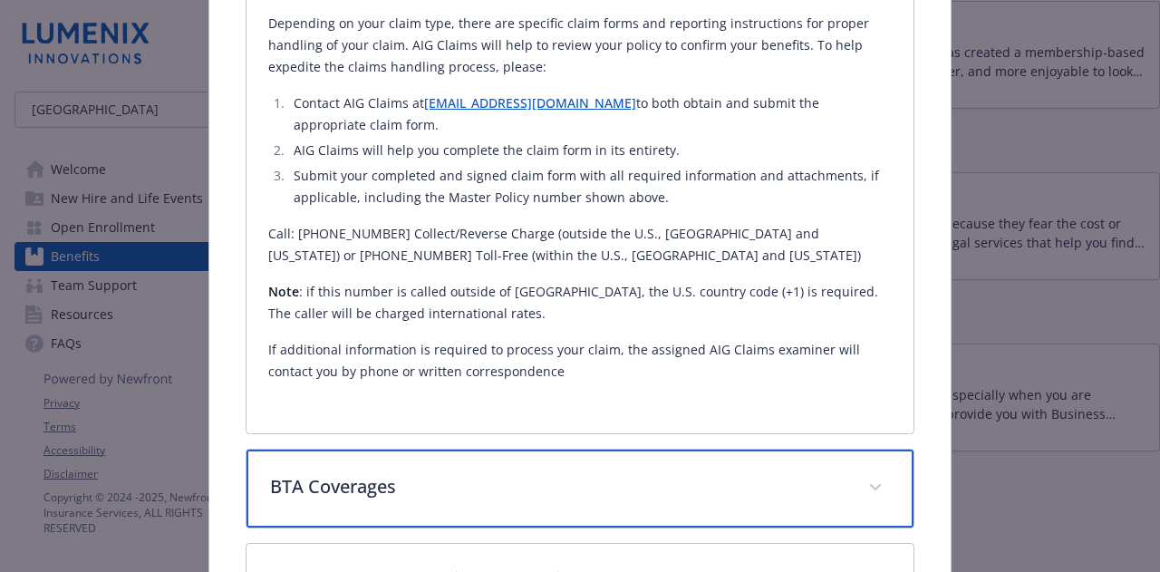
click at [508, 473] on p "BTA Coverages" at bounding box center [558, 486] width 576 height 27
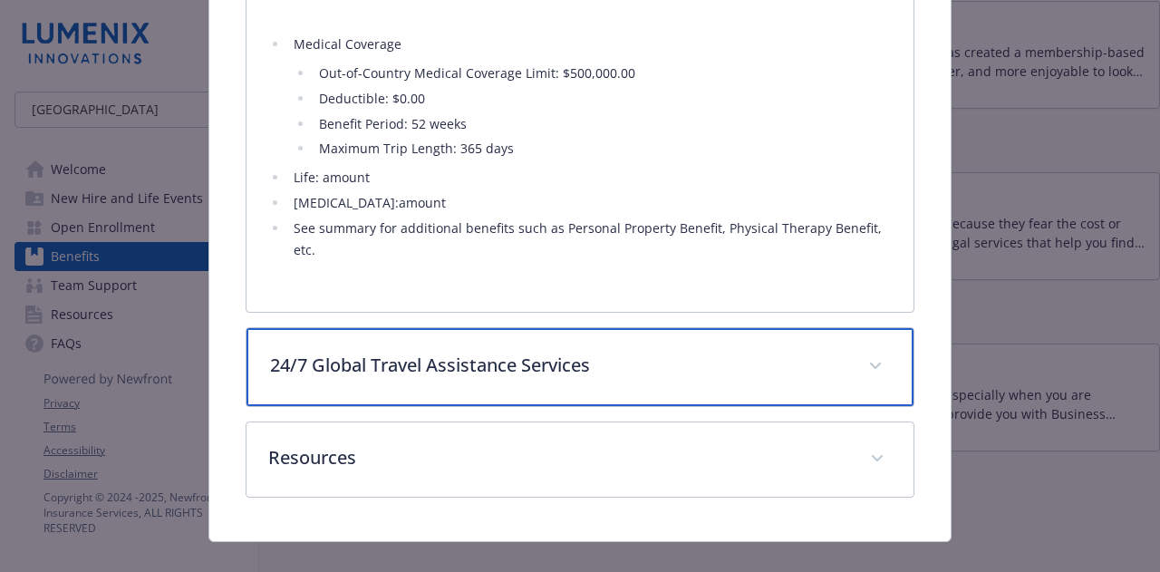
scroll to position [1306, 0]
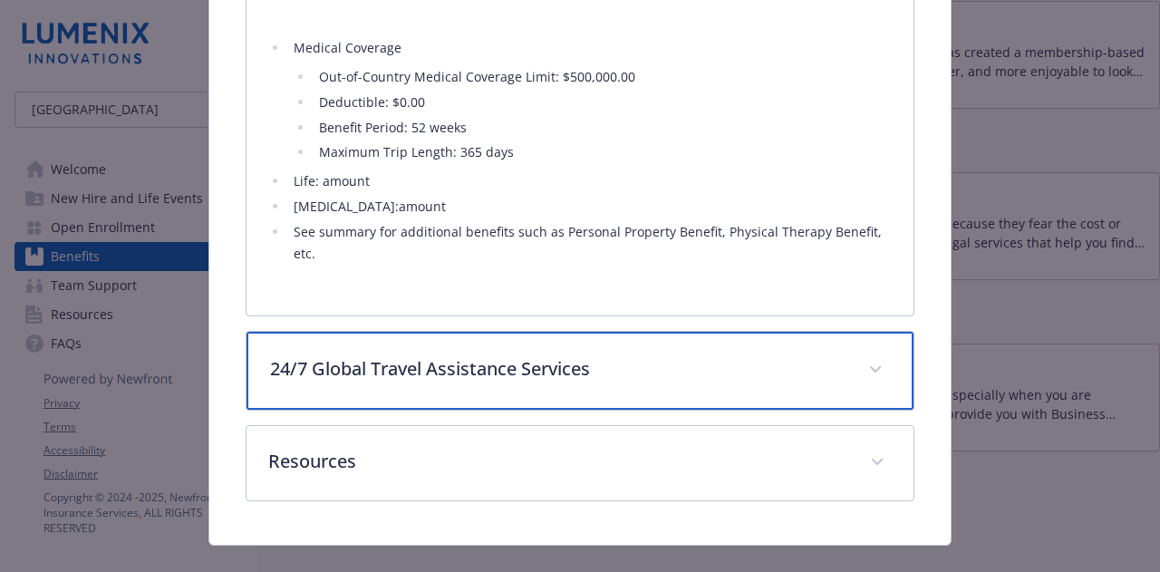
click at [510, 364] on div "24/7 Global Travel Assistance Services" at bounding box center [580, 371] width 666 height 78
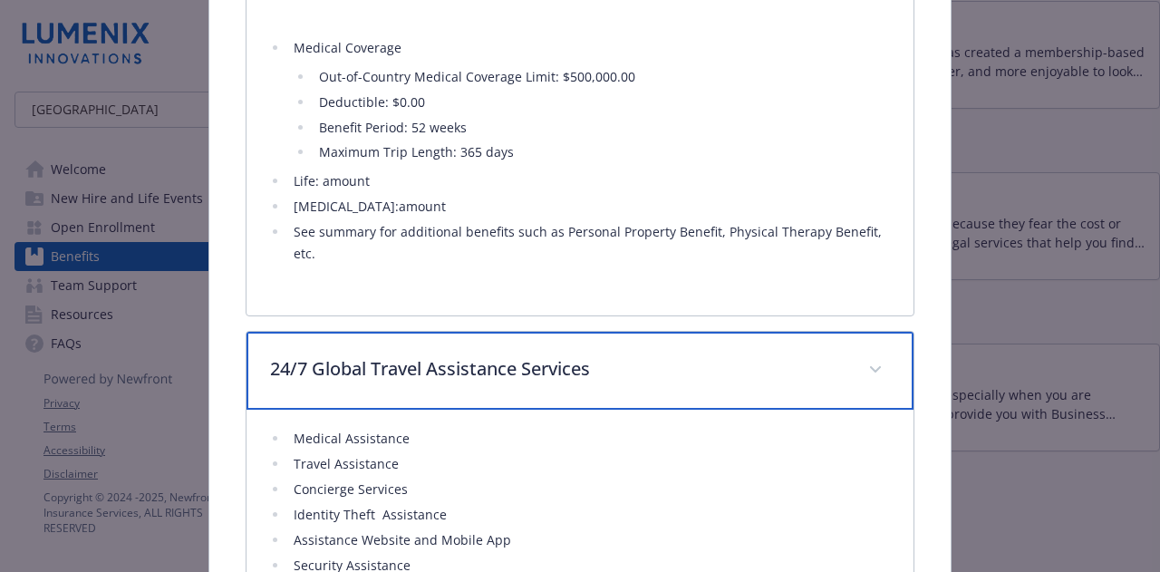
scroll to position [1525, 0]
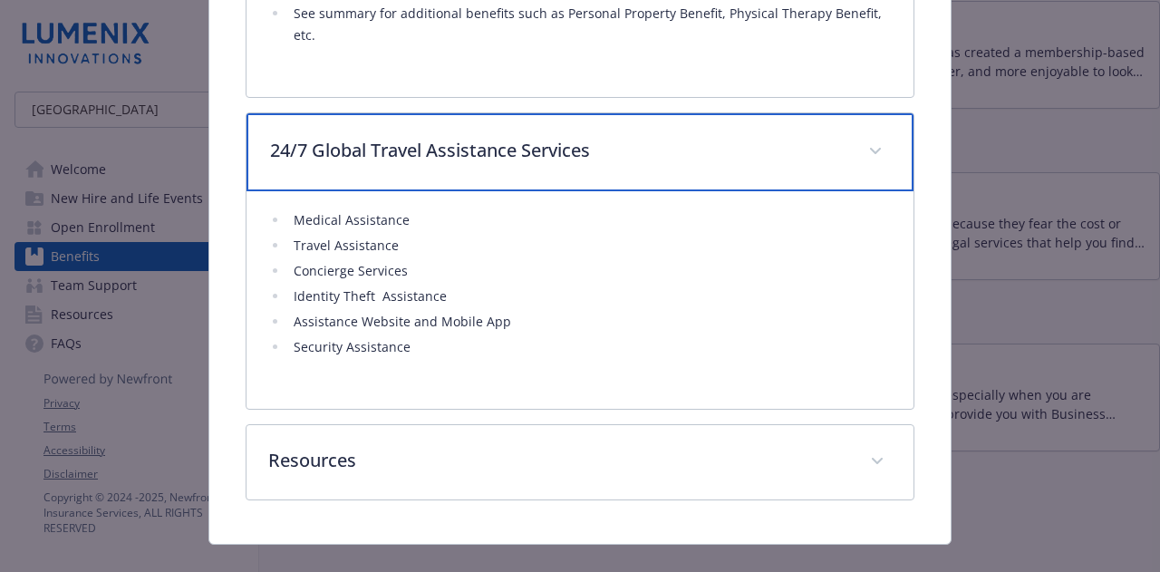
click at [506, 137] on p "24/7 Global Travel Assistance Services" at bounding box center [558, 150] width 576 height 27
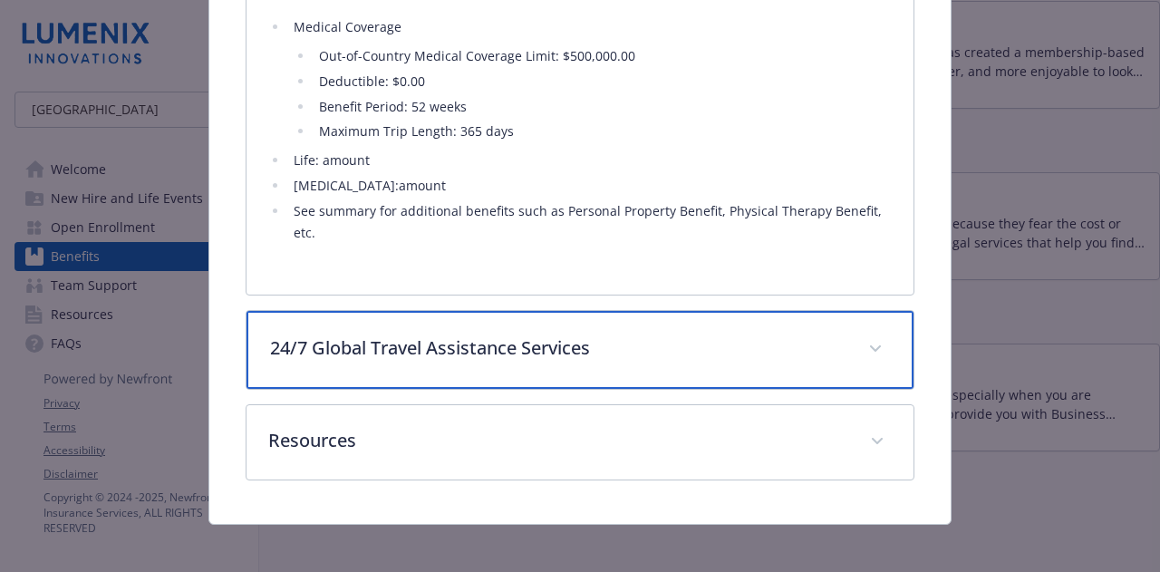
scroll to position [1310, 0]
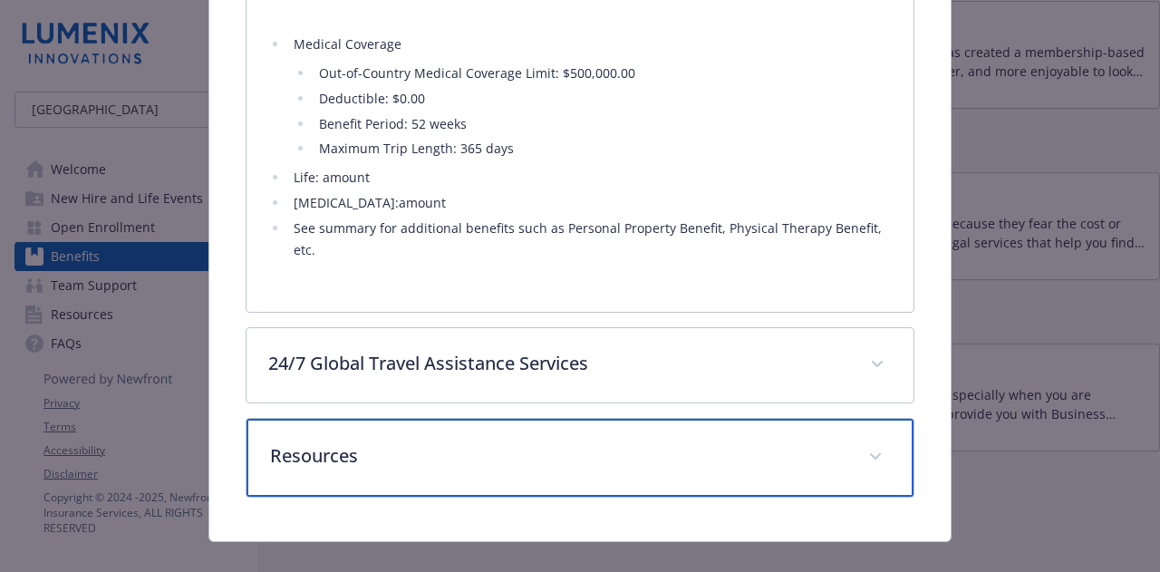
click at [461, 442] on p "Resources" at bounding box center [558, 455] width 576 height 27
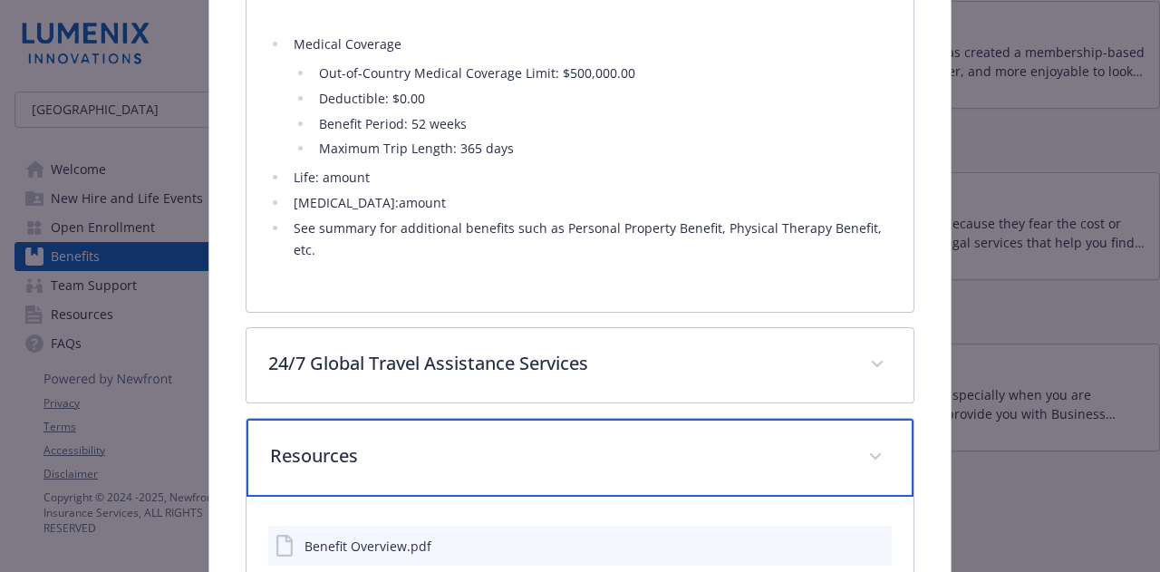
scroll to position [1415, 0]
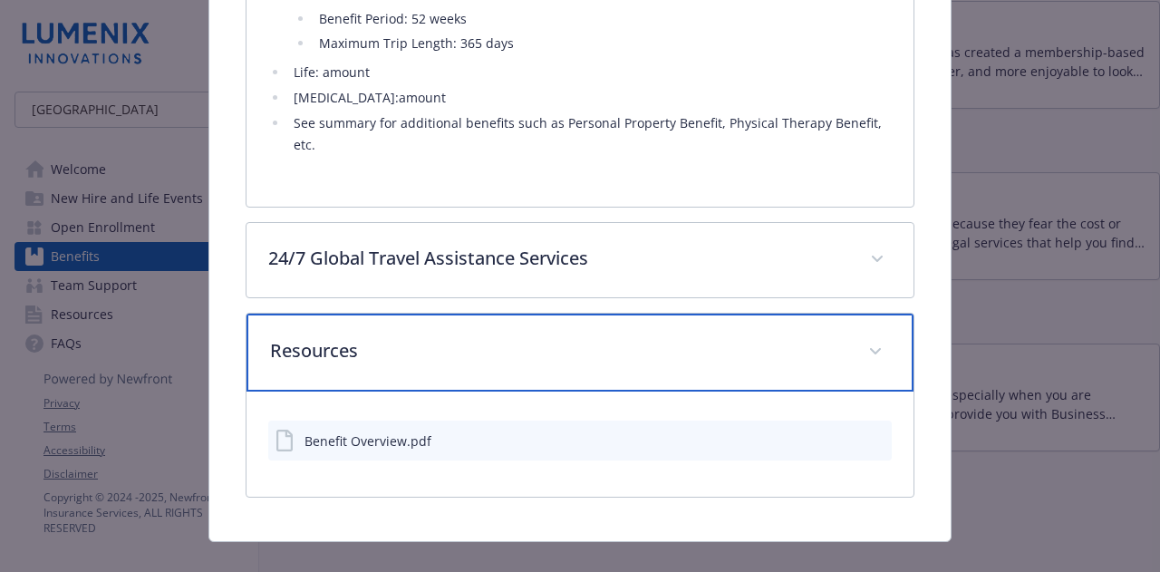
click at [466, 337] on div "Resources" at bounding box center [580, 353] width 666 height 78
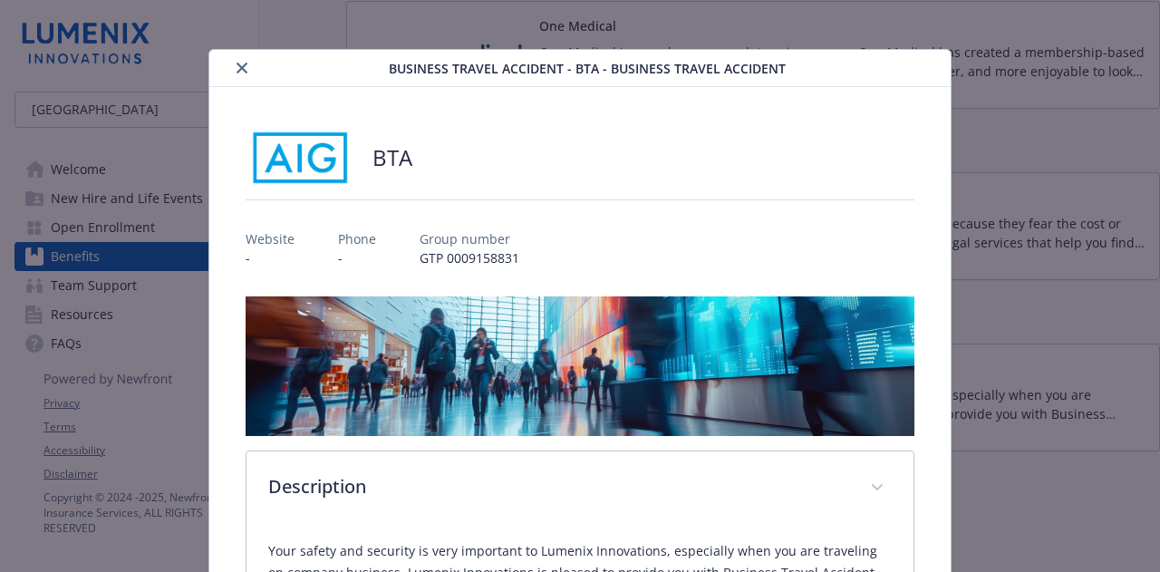
scroll to position [0, 0]
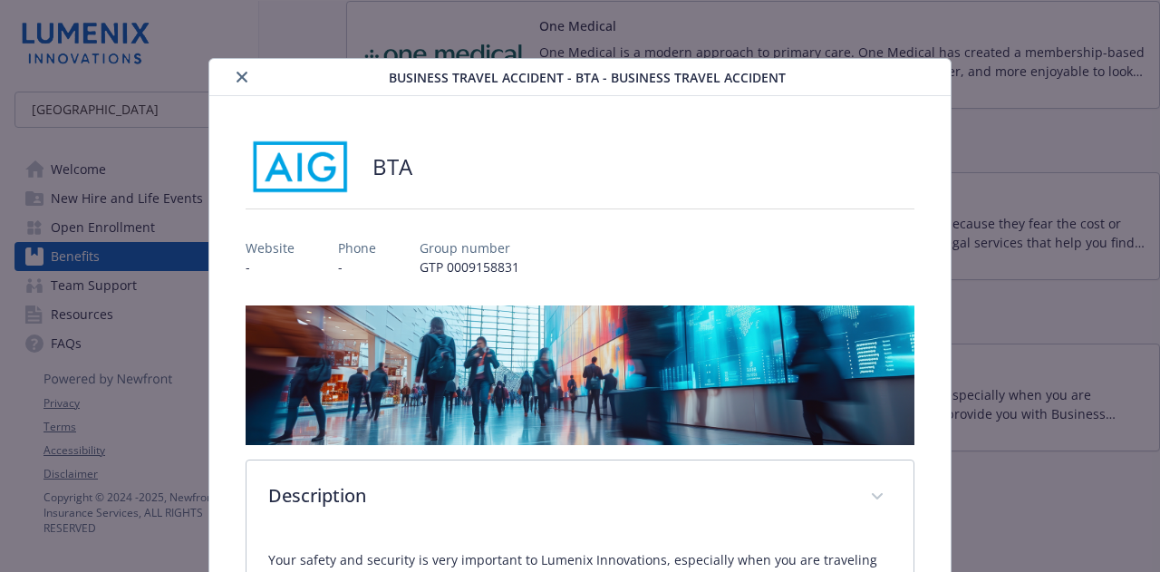
click at [244, 73] on icon "close" at bounding box center [242, 77] width 11 height 11
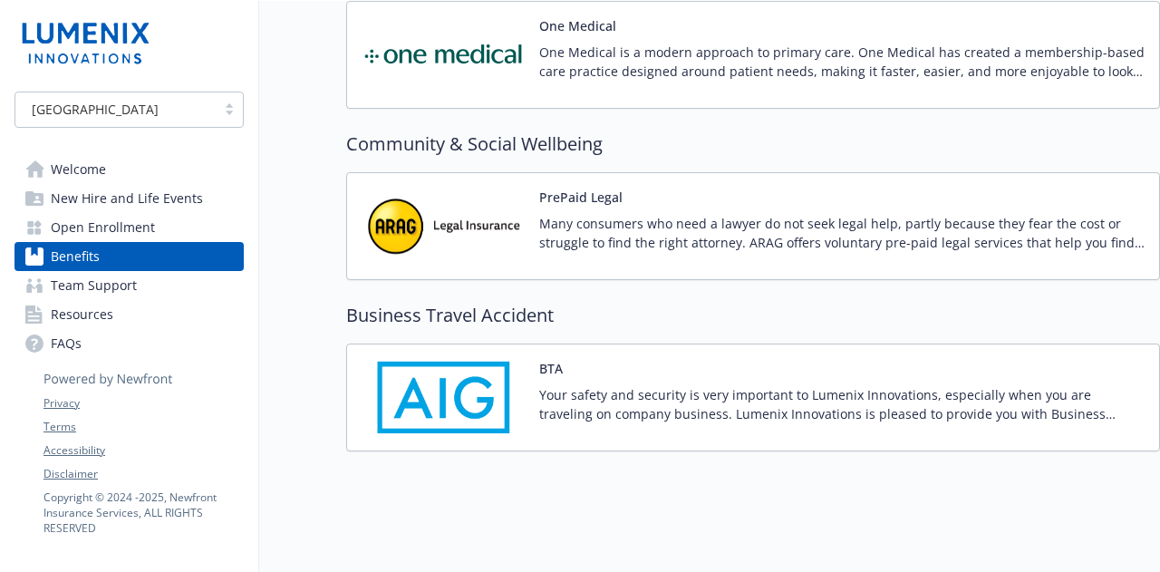
click at [557, 419] on div "BTA Your safety and security is very important to Lumenix Innovations, especial…" at bounding box center [753, 398] width 814 height 108
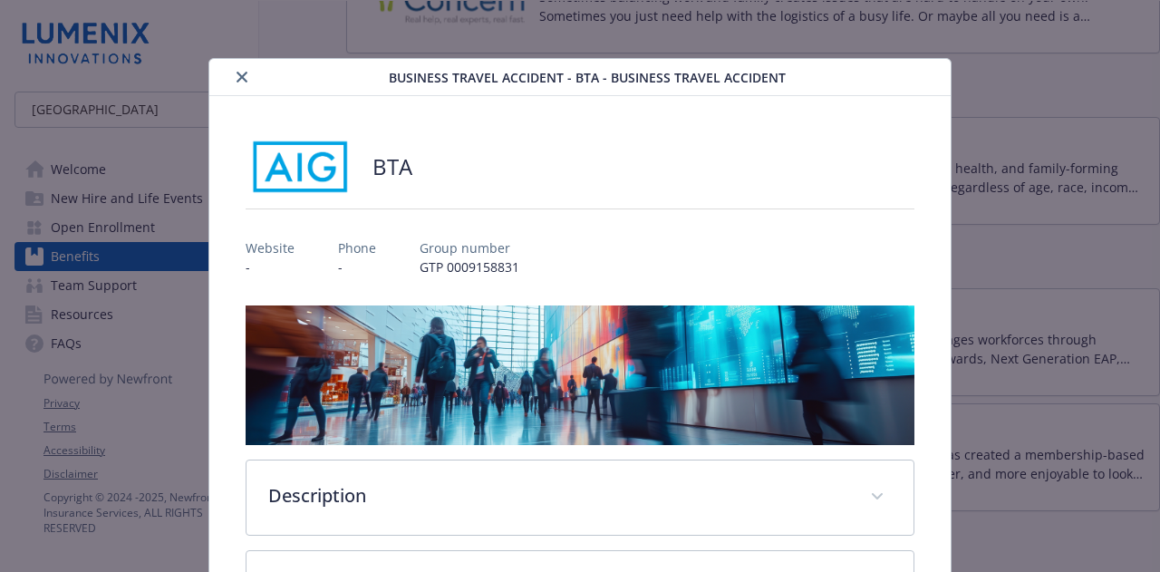
scroll to position [54, 0]
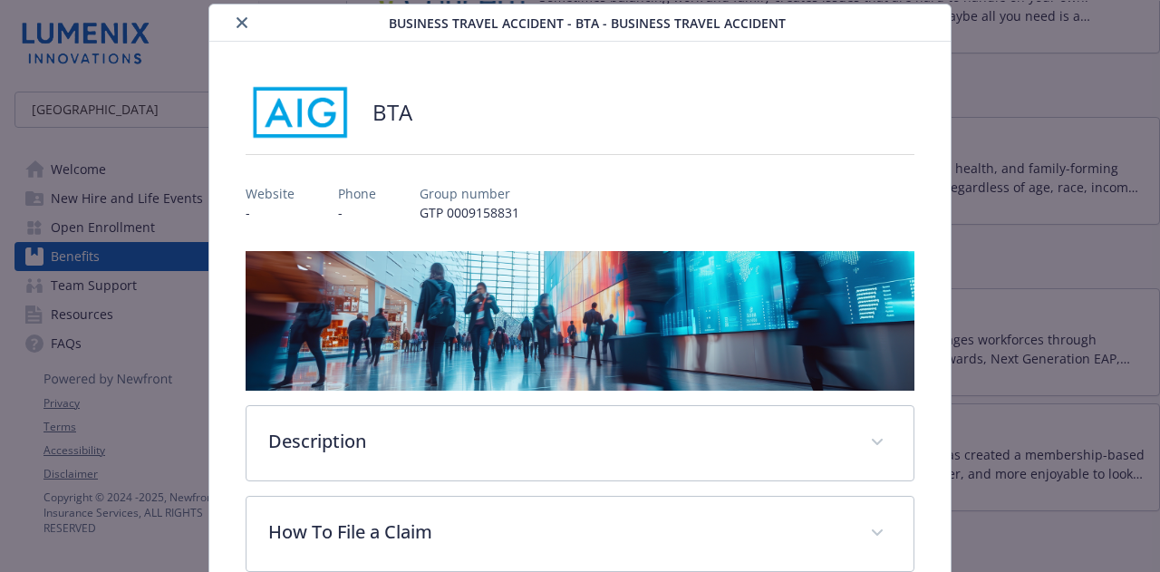
click at [237, 24] on icon "close" at bounding box center [242, 22] width 11 height 11
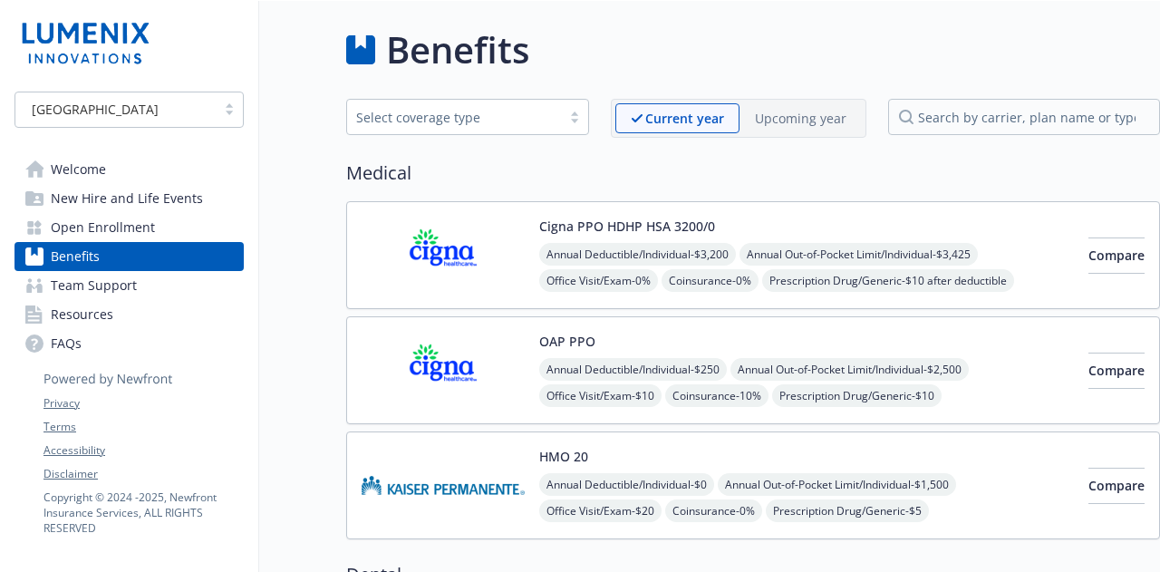
click at [240, 108] on div at bounding box center [229, 109] width 27 height 15
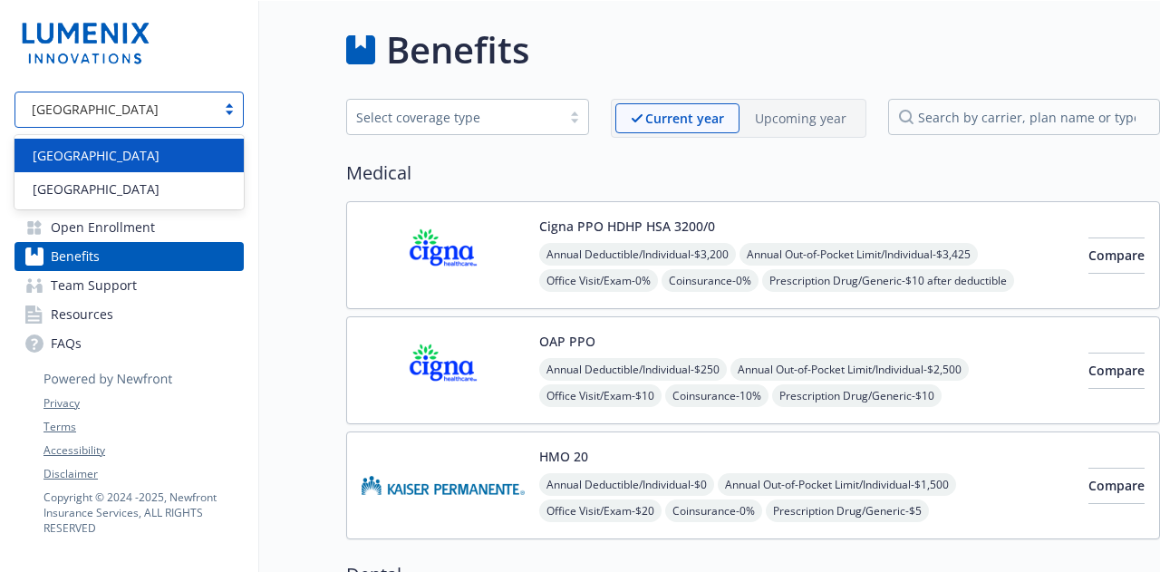
click at [811, 63] on div "Benefits" at bounding box center [753, 50] width 814 height 54
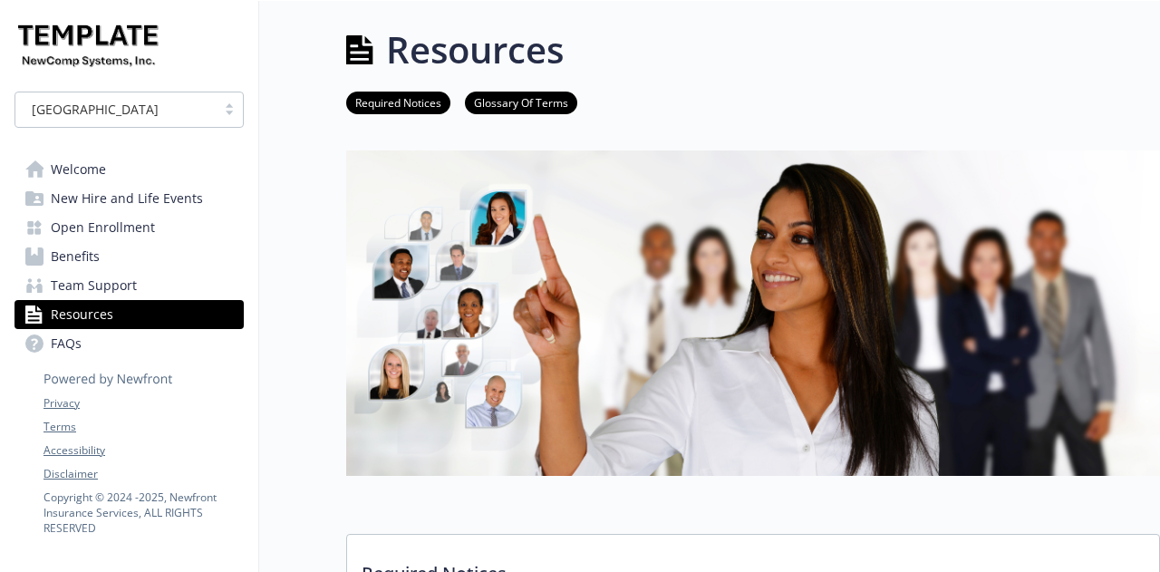
click at [160, 255] on link "Benefits" at bounding box center [129, 256] width 229 height 29
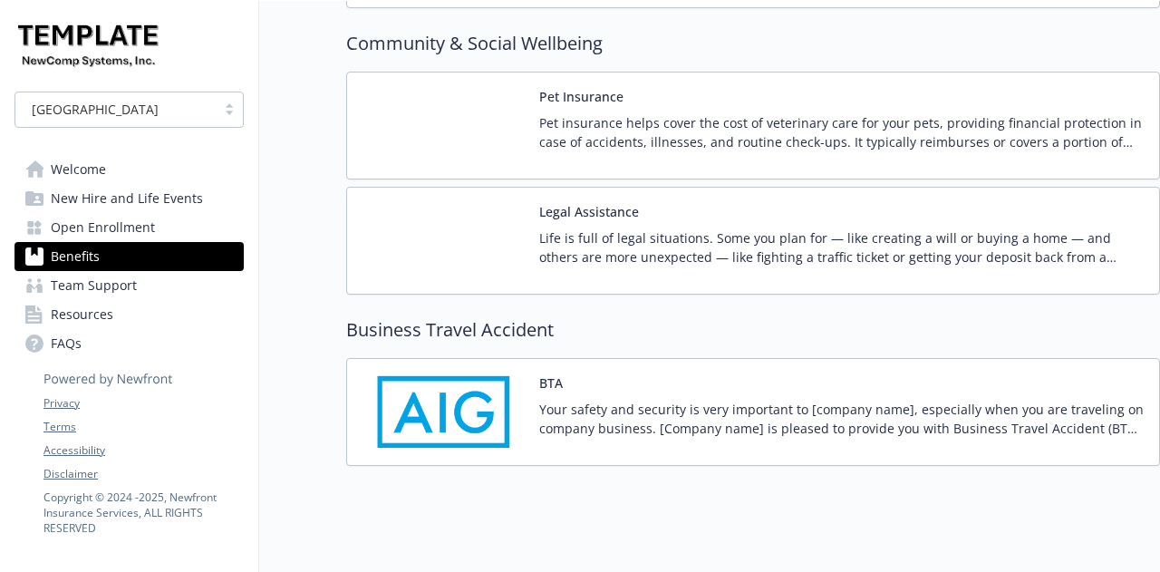
scroll to position [5364, 0]
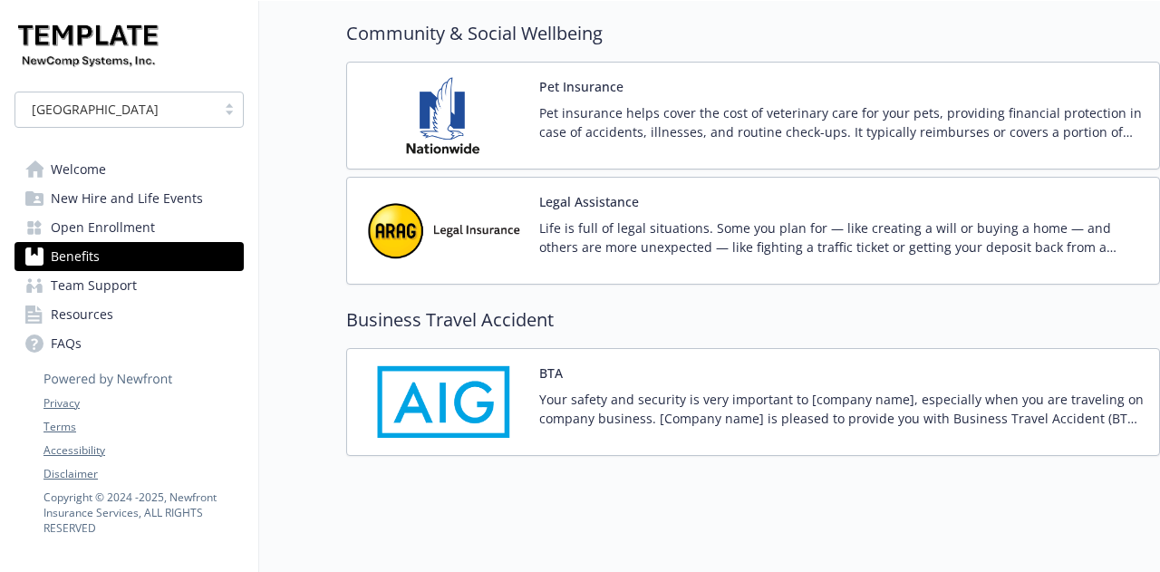
click at [460, 364] on img at bounding box center [443, 402] width 163 height 77
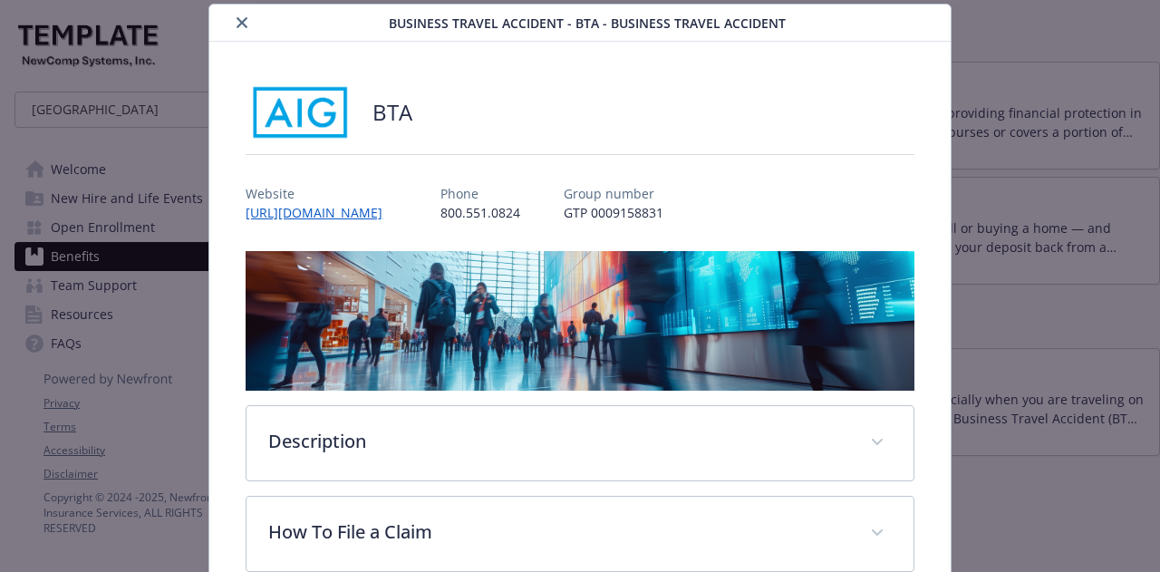
scroll to position [332, 0]
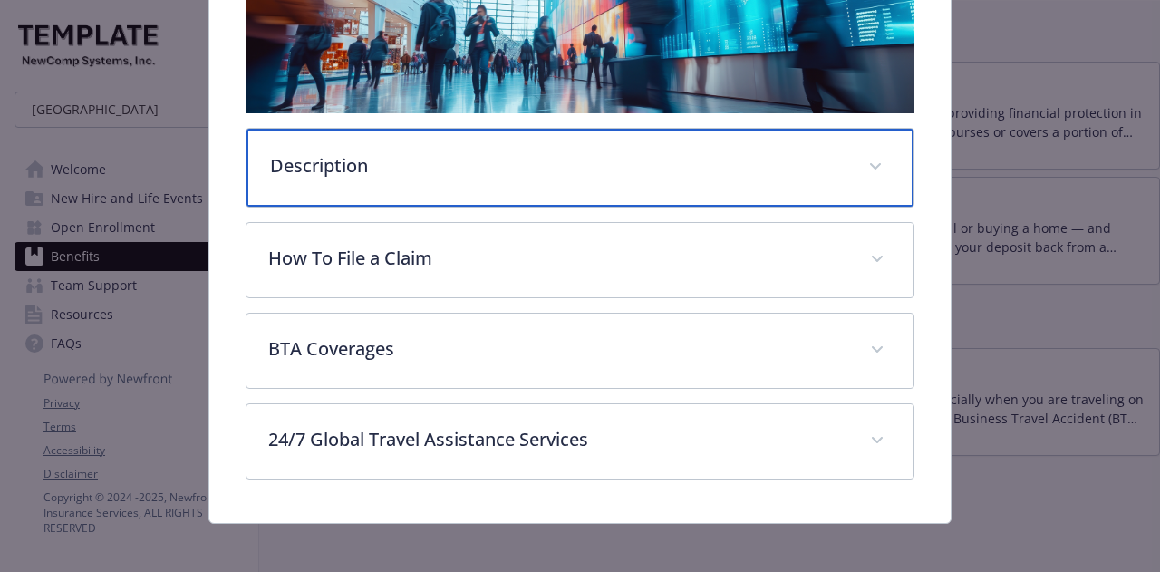
click at [477, 164] on p "Description" at bounding box center [558, 165] width 576 height 27
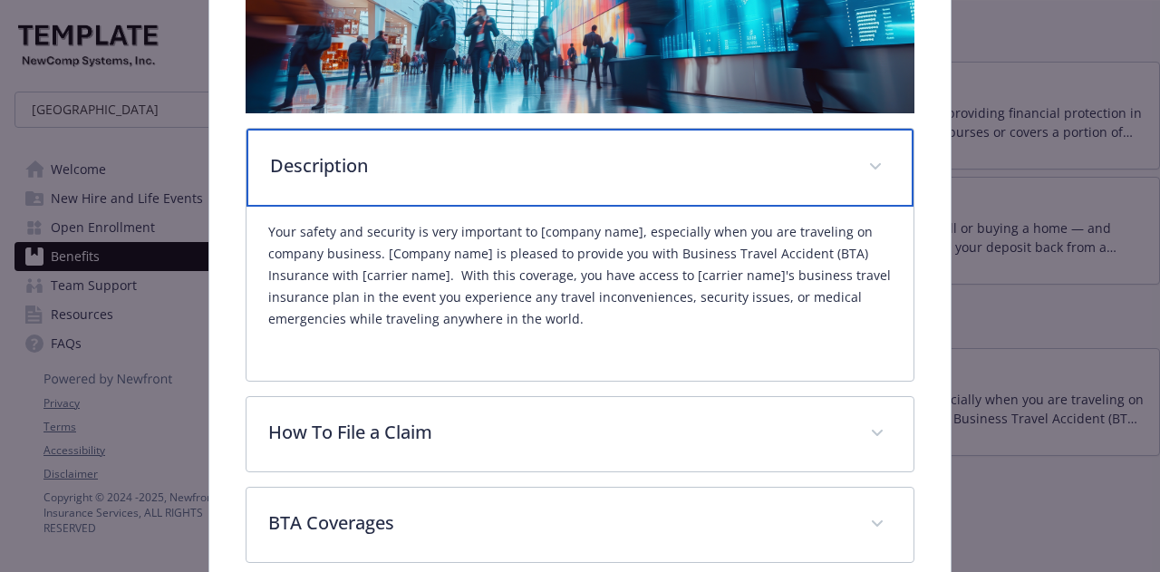
click at [477, 164] on p "Description" at bounding box center [558, 165] width 576 height 27
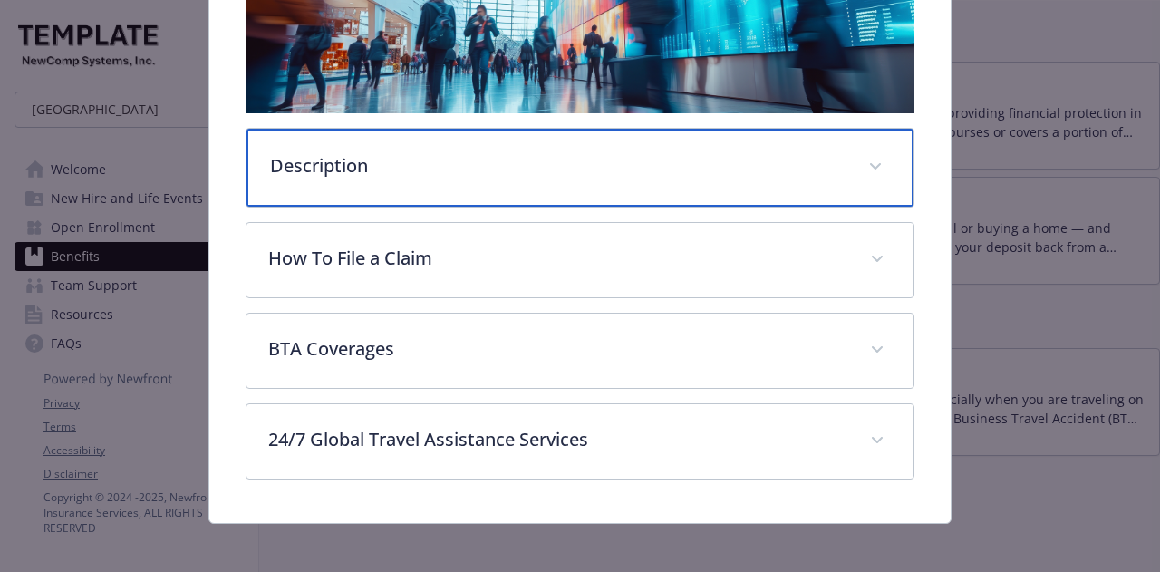
scroll to position [0, 0]
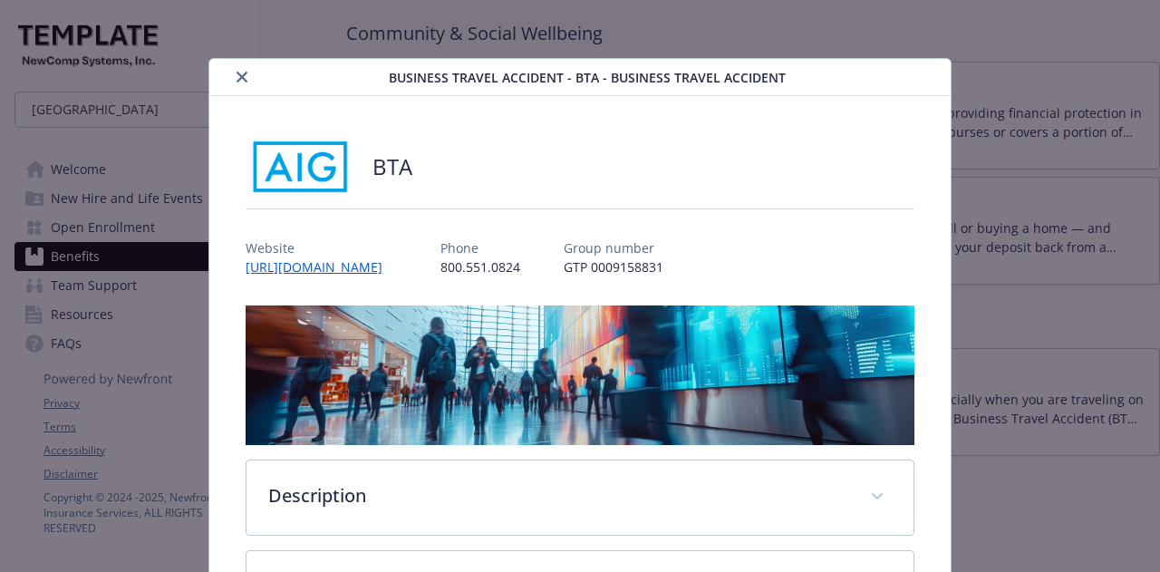
click at [238, 83] on button "close" at bounding box center [242, 77] width 22 height 22
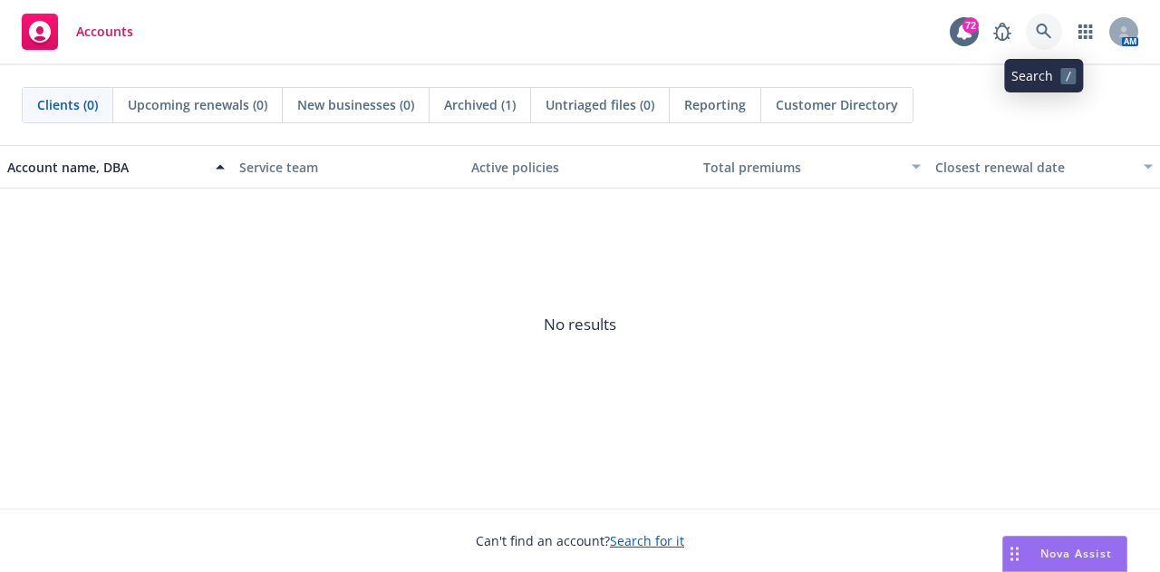
click at [1043, 36] on icon at bounding box center [1044, 32] width 16 height 16
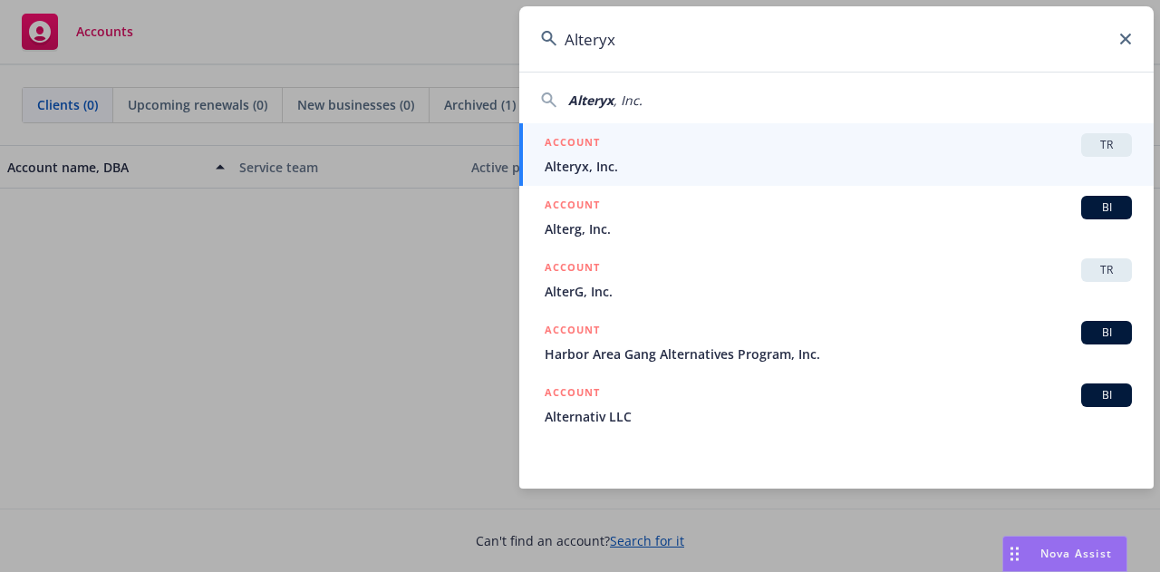
type input "Alteryx"
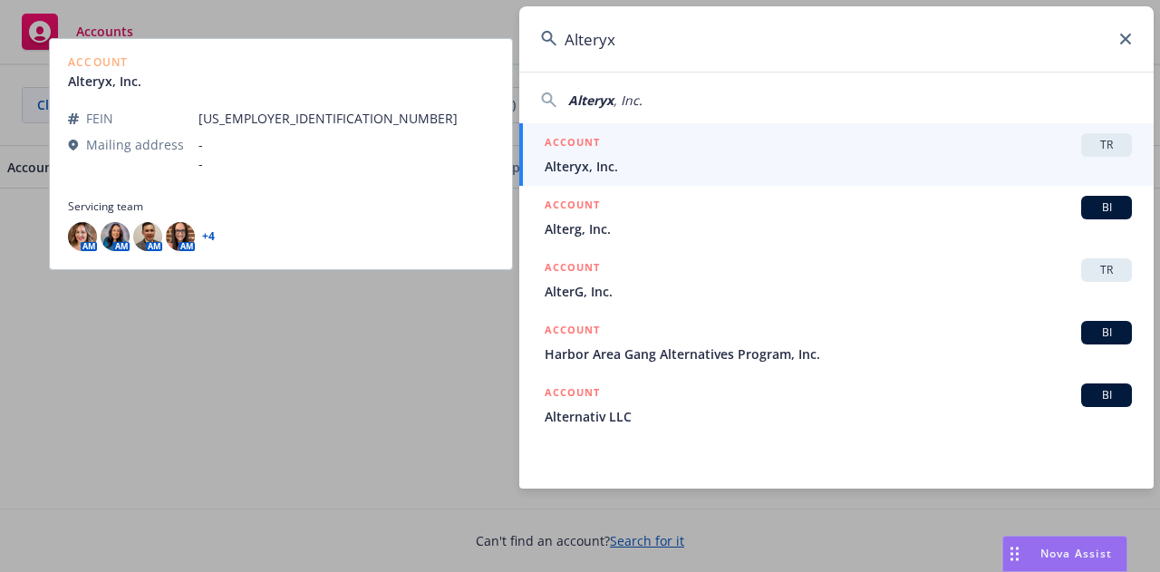
click at [869, 146] on div "ACCOUNT TR" at bounding box center [838, 145] width 587 height 24
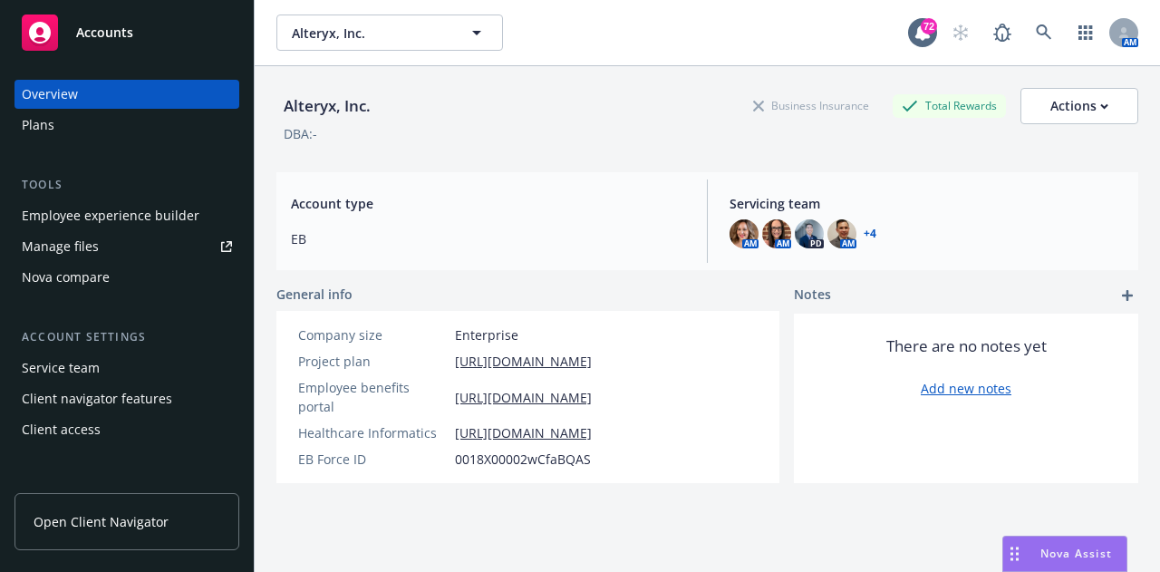
click at [1065, 557] on span "Nova Assist" at bounding box center [1077, 553] width 72 height 15
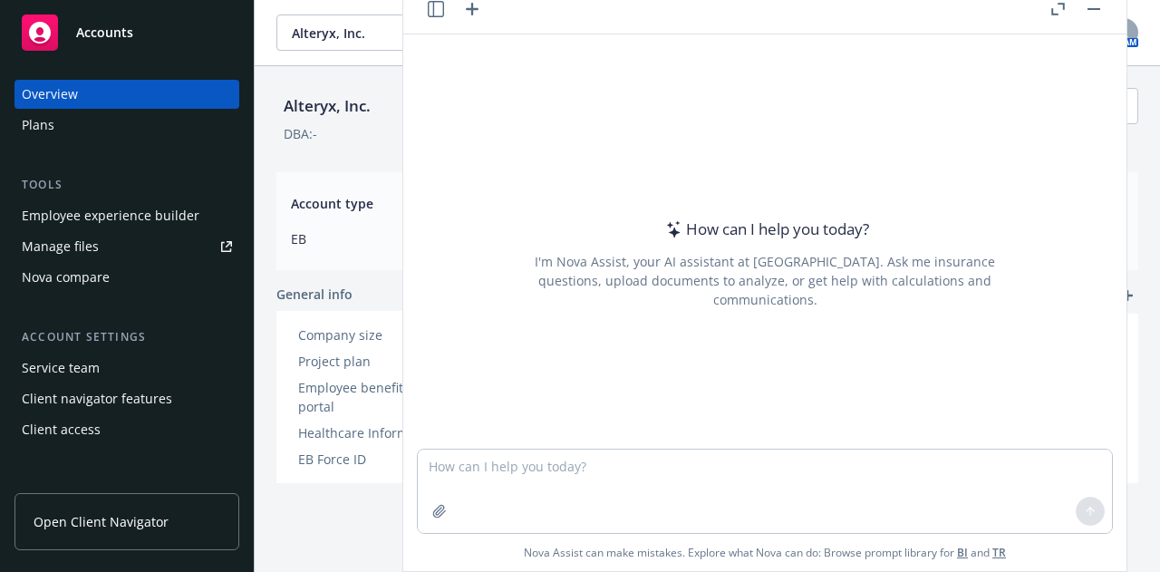
click at [1003, 536] on button "Nova Assist" at bounding box center [1065, 554] width 125 height 36
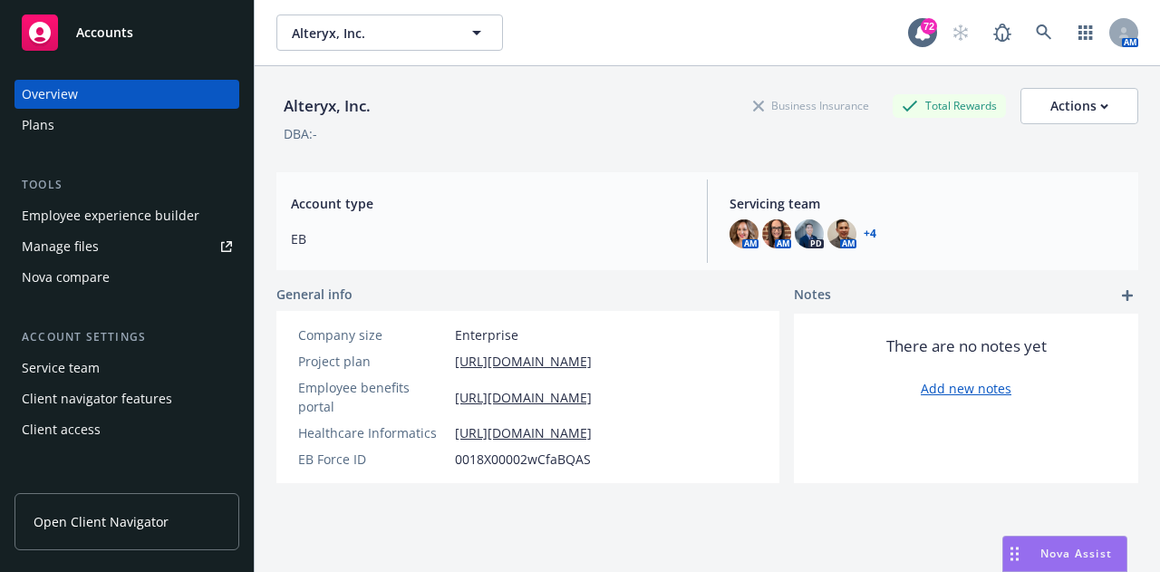
click at [1086, 553] on span "Nova Assist" at bounding box center [1077, 553] width 72 height 15
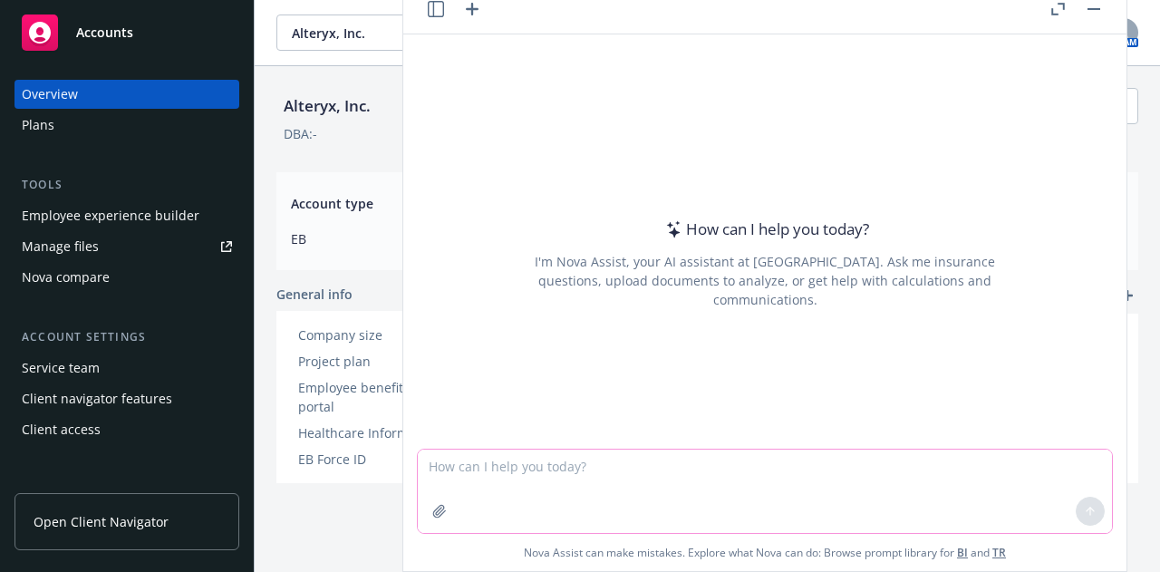
click at [723, 480] on textarea at bounding box center [765, 491] width 694 height 83
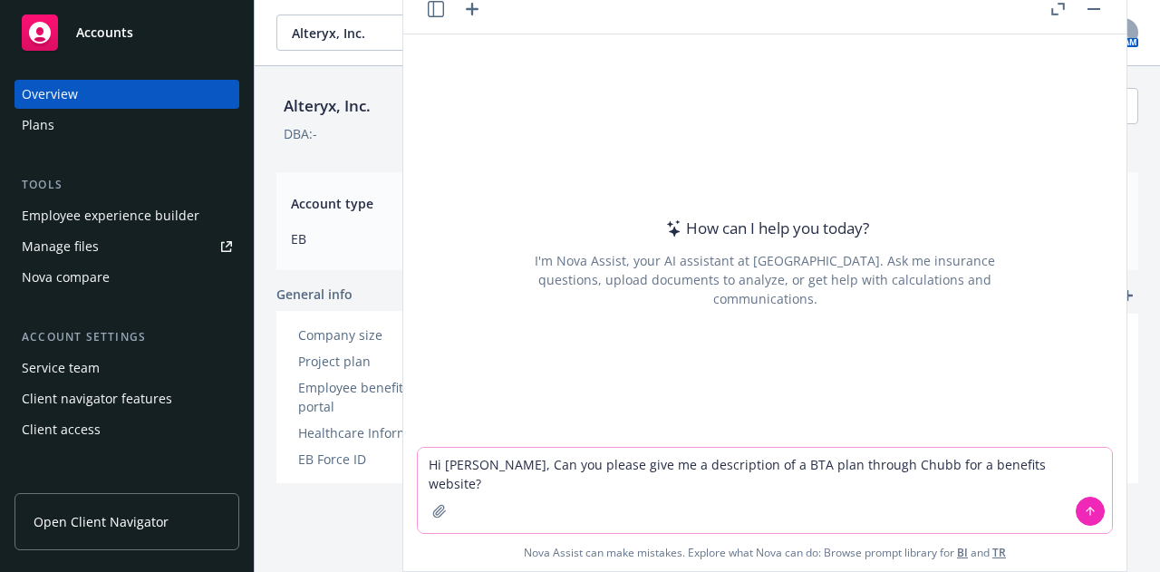
click at [623, 471] on textarea "Hi [PERSON_NAME], Can you please give me a description of a BTA plan through Ch…" at bounding box center [765, 490] width 694 height 85
click at [1044, 465] on textarea "Hi [PERSON_NAME], Can you please give me a brief description of a BTA plan thro…" at bounding box center [765, 490] width 694 height 85
type textarea "Hi [PERSON_NAME], Can you please give me a brief description of a BTA plan thro…"
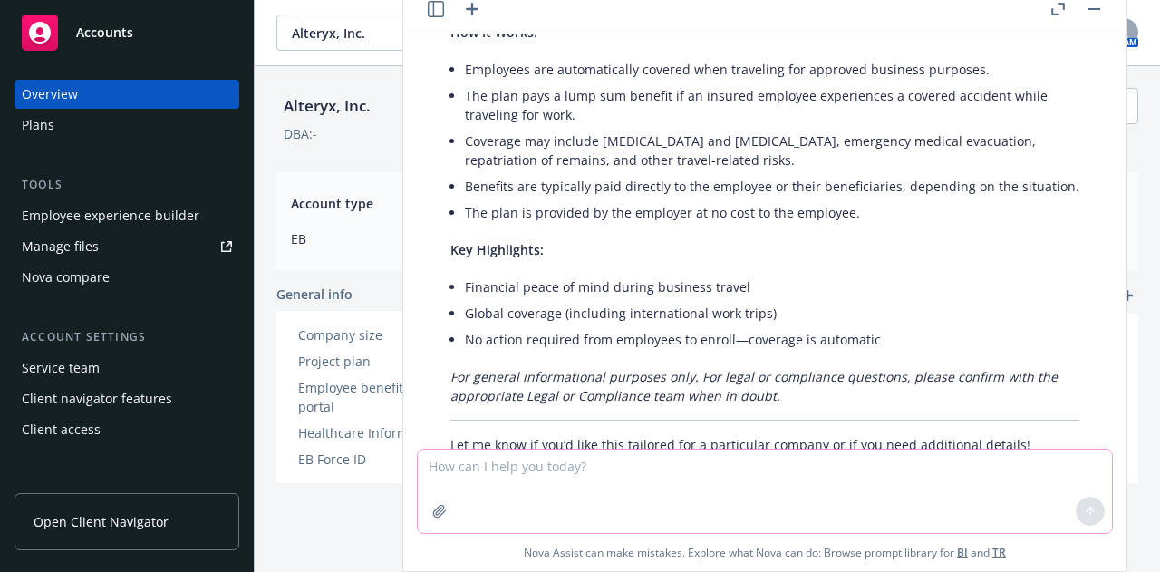
scroll to position [284, 0]
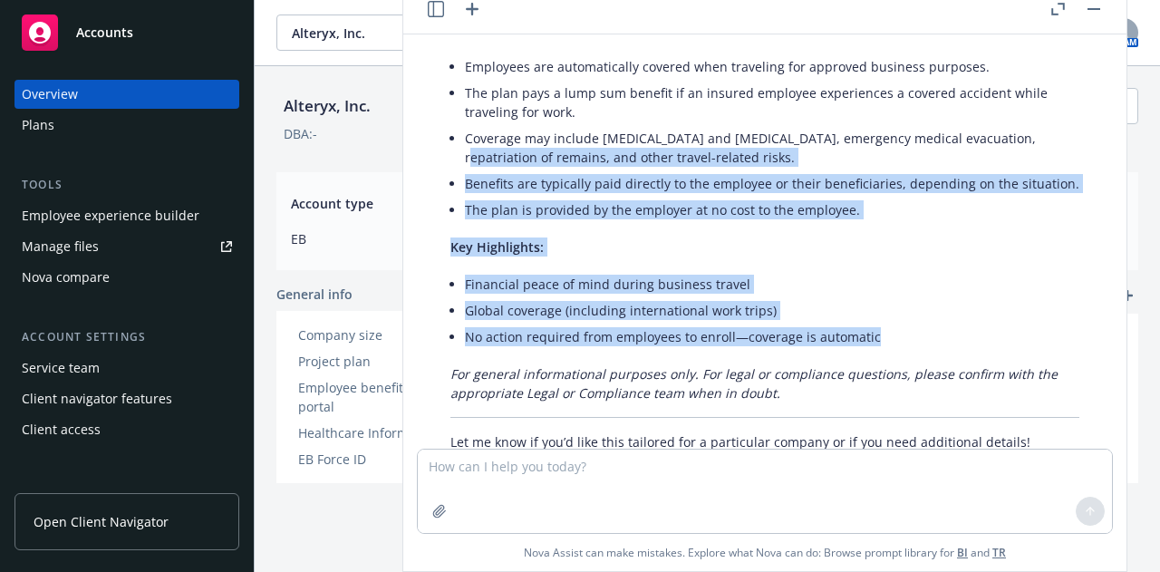
drag, startPoint x: 895, startPoint y: 353, endPoint x: 437, endPoint y: 150, distance: 500.5
click at [437, 150] on div "Certainly! Here’s a concise description suitable for a benefits website: Busine…" at bounding box center [764, 149] width 665 height 619
click at [567, 189] on li "Benefits are typically paid directly to the employee or their beneficiaries, de…" at bounding box center [772, 183] width 615 height 26
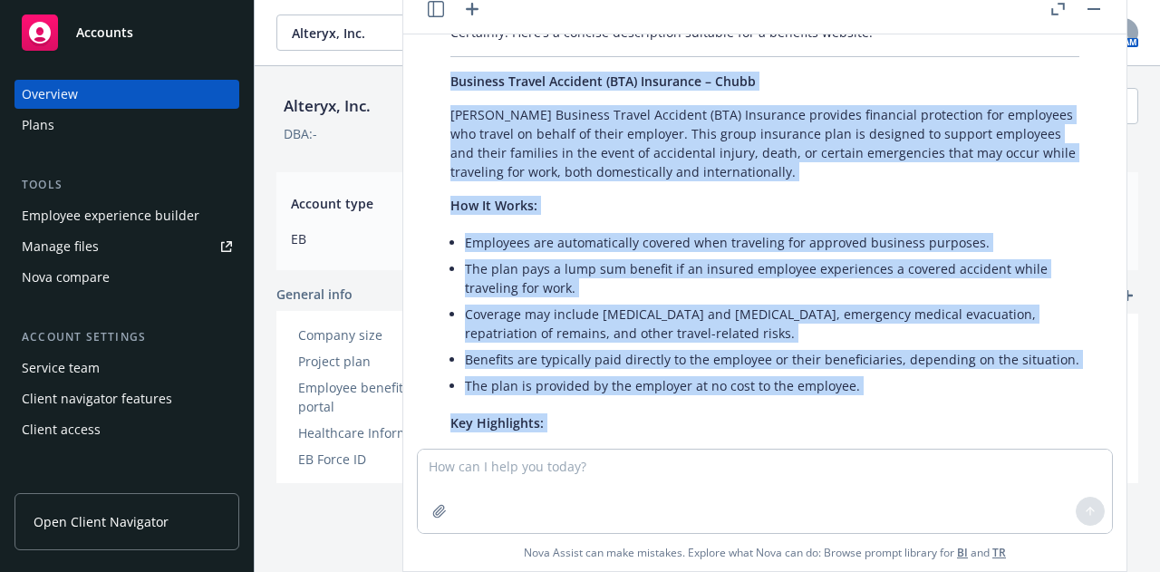
scroll to position [354, 0]
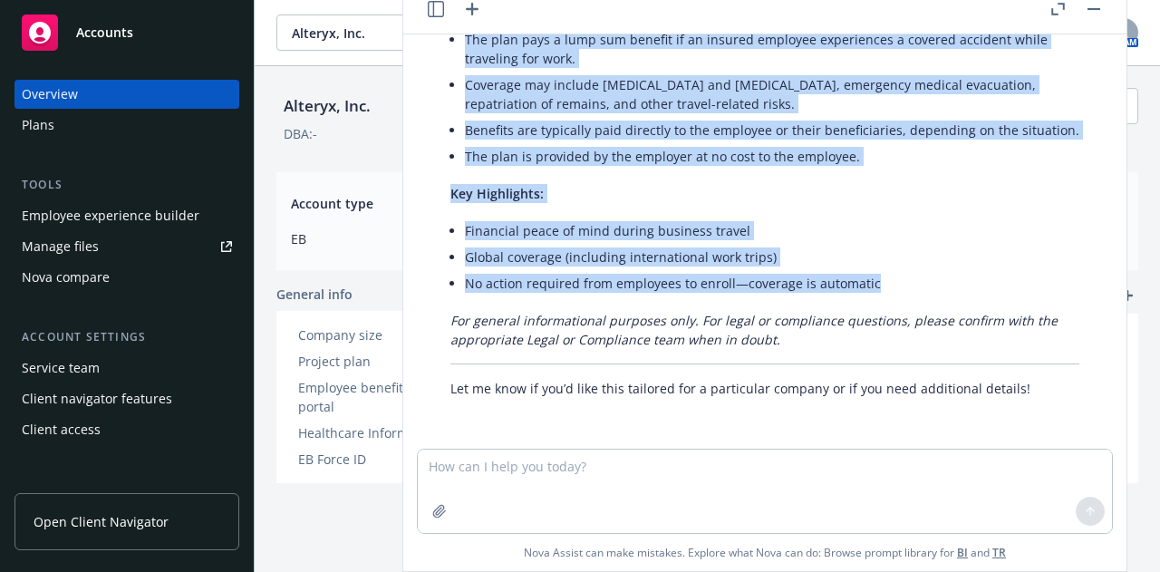
drag, startPoint x: 453, startPoint y: 135, endPoint x: 890, endPoint y: 282, distance: 461.0
click at [890, 282] on div "Certainly! Here’s a concise description suitable for a benefits website: Busine…" at bounding box center [764, 95] width 665 height 619
copy div "Loremips Dolors Ametcons (ADI) Elitseddo – Eiusm Tempo’i Utlabore Etdolo Magnaa…"
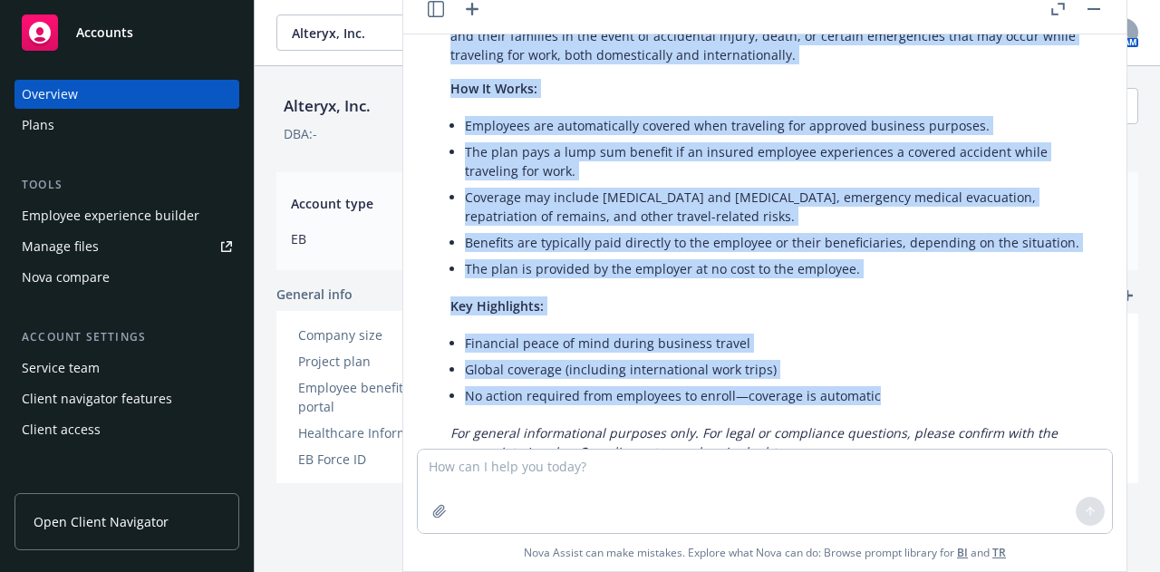
scroll to position [226, 0]
click at [432, 512] on icon "button" at bounding box center [439, 511] width 15 height 15
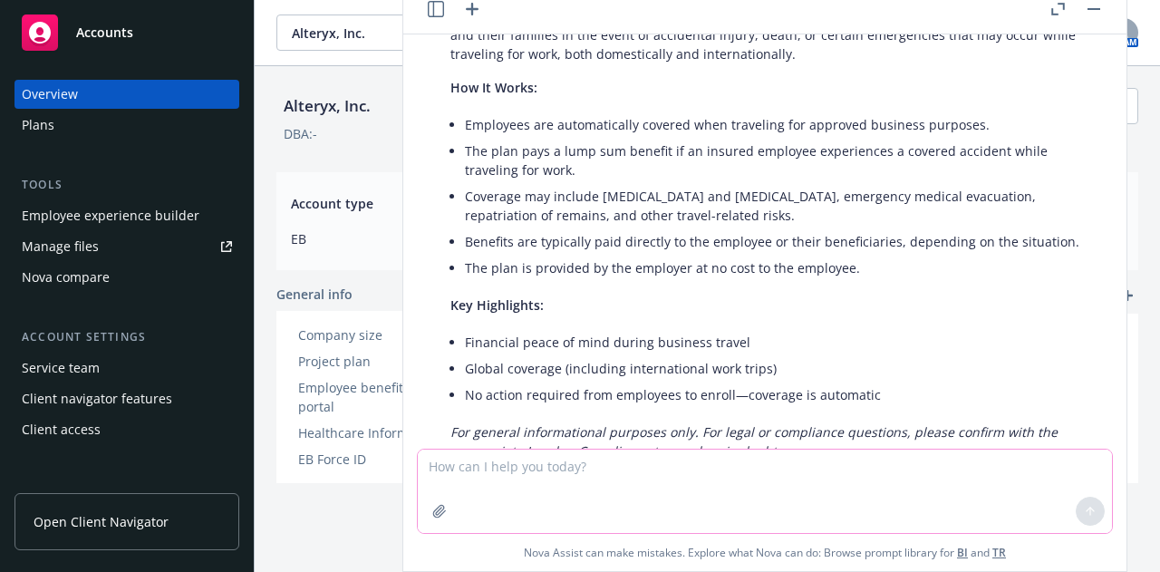
click at [464, 485] on textarea at bounding box center [765, 491] width 694 height 83
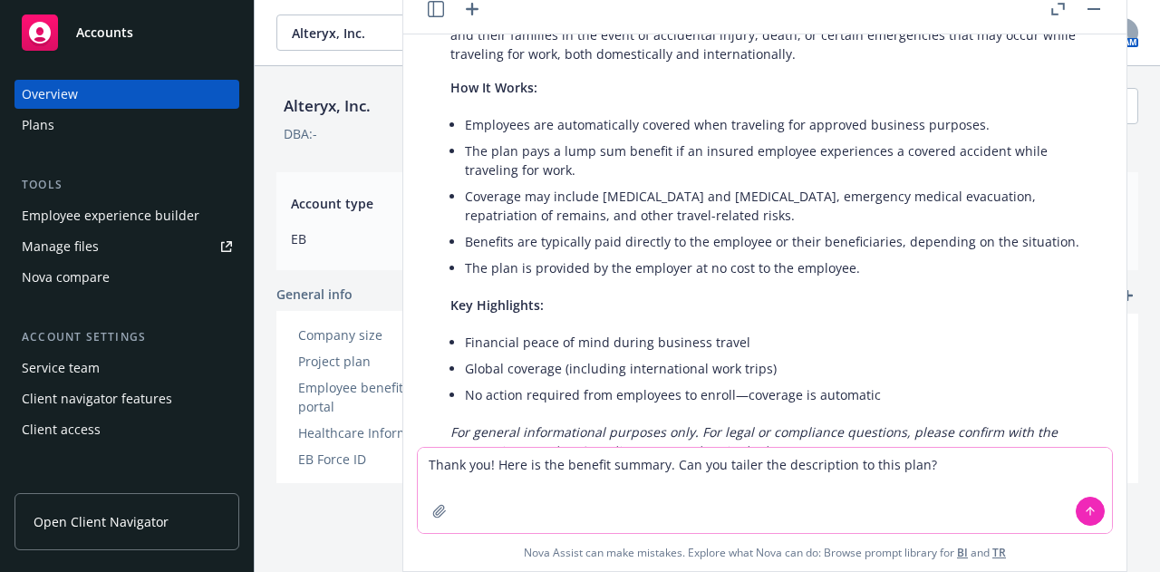
type textarea "Thank you! Here is the benefit summary. Can you tailer the description to this …"
click at [432, 518] on icon "button" at bounding box center [439, 511] width 15 height 15
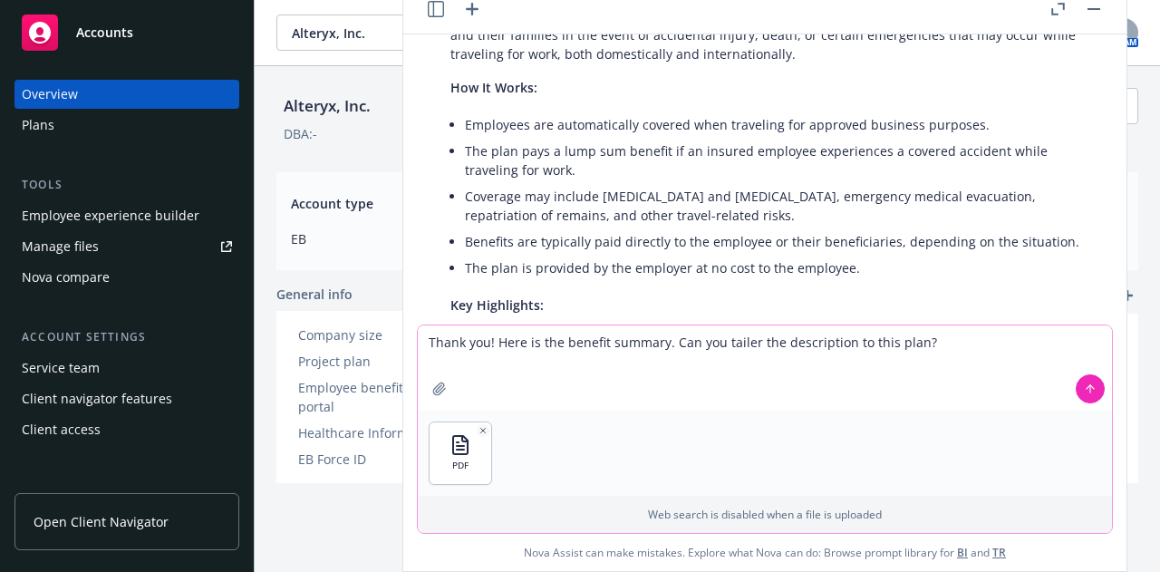
click at [953, 338] on textarea "Thank you! Here is the benefit summary. Can you tailer the description to this …" at bounding box center [765, 367] width 694 height 85
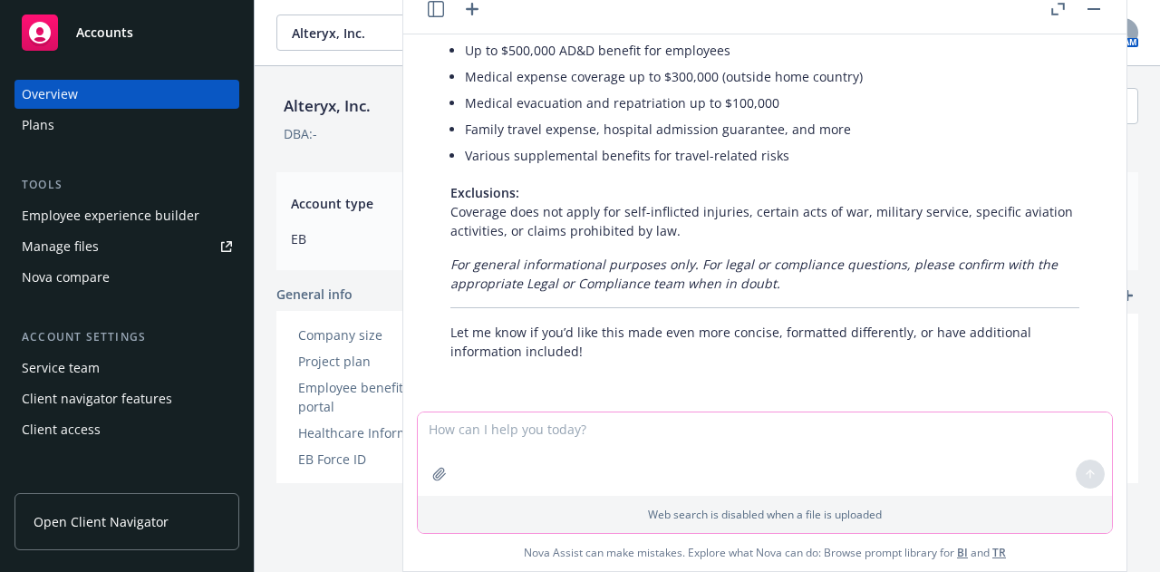
scroll to position [1286, 0]
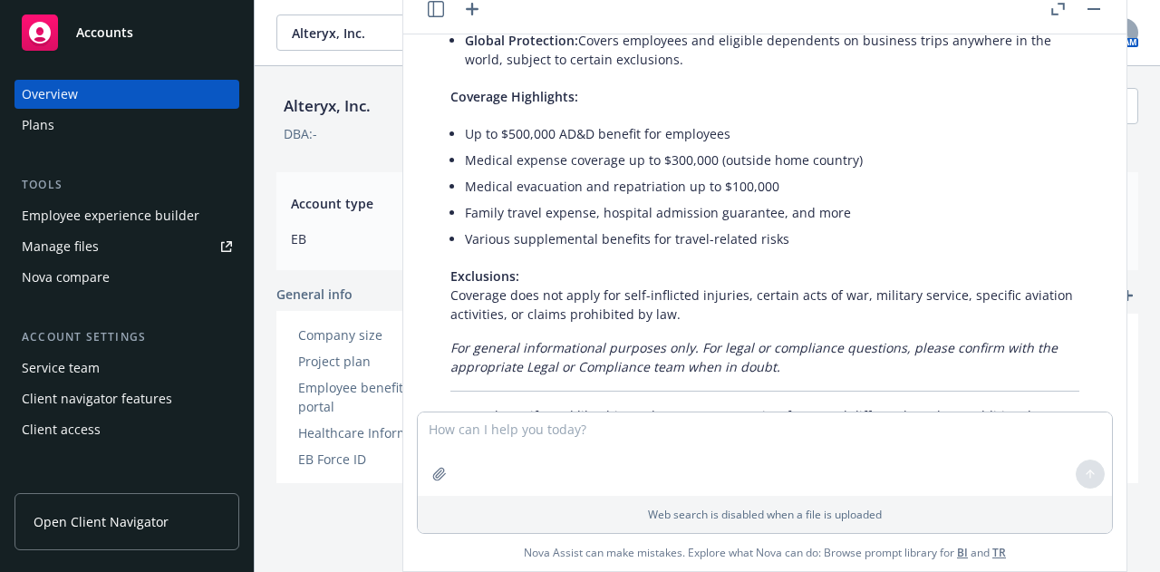
drag, startPoint x: 682, startPoint y: 334, endPoint x: 451, endPoint y: 159, distance: 289.2
drag, startPoint x: 451, startPoint y: 159, endPoint x: 791, endPoint y: 338, distance: 383.7
click at [899, 341] on div "Here is a tailored description of the Alteryx Inc. Business Travel Accident (BT…" at bounding box center [764, 23] width 665 height 858
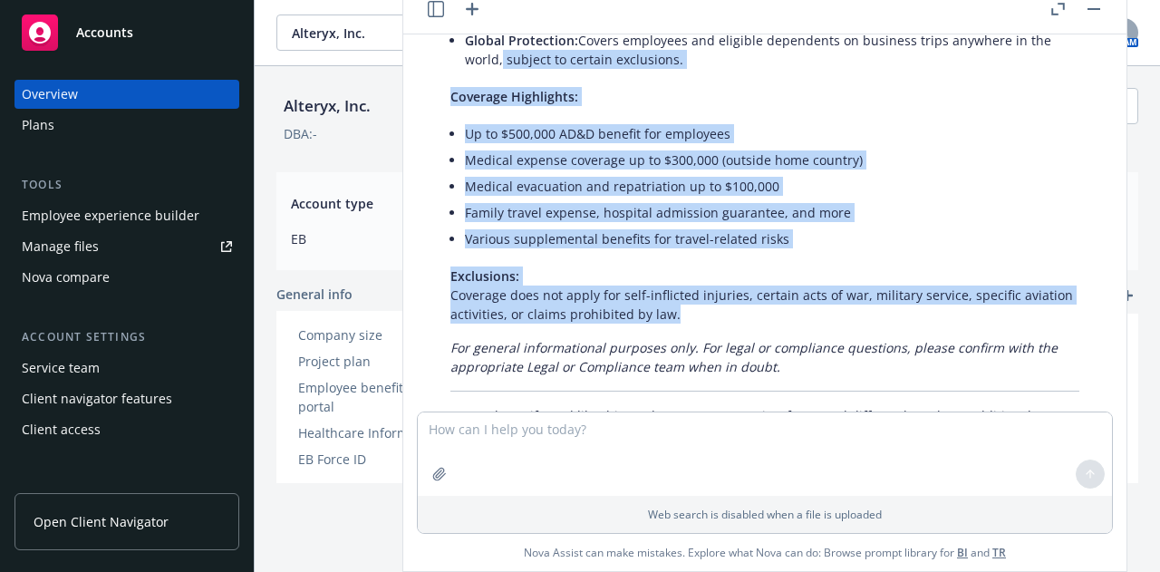
drag, startPoint x: 687, startPoint y: 332, endPoint x: 486, endPoint y: 83, distance: 320.4
click at [486, 83] on div "Here is a tailored description of the Alteryx Inc. Business Travel Accident (BT…" at bounding box center [764, 23] width 665 height 858
click at [611, 252] on li "Various supplemental benefits for travel-related risks" at bounding box center [772, 239] width 615 height 26
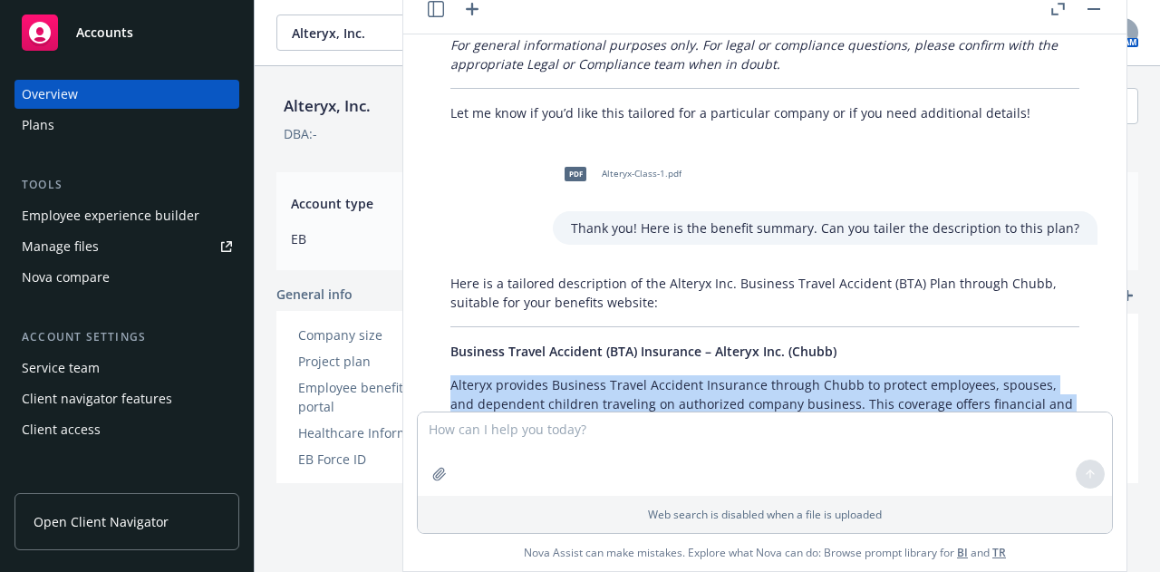
scroll to position [668, 0]
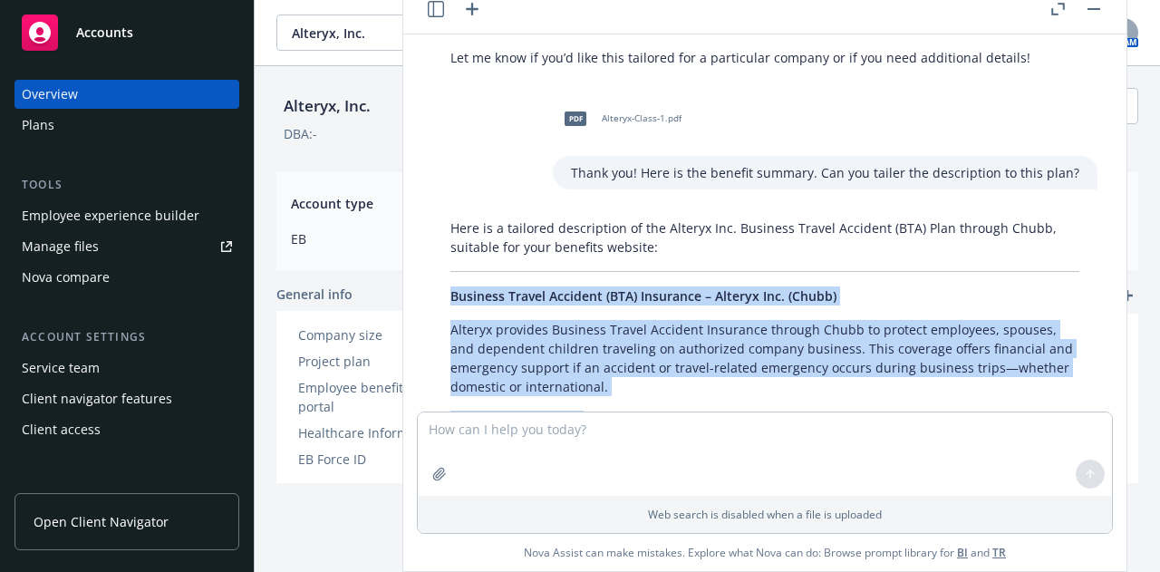
drag, startPoint x: 681, startPoint y: 328, endPoint x: 437, endPoint y: 296, distance: 246.1
copy div "Loremips Dolors Ametcons (ADI) Elitseddo – Eiusmod Tem. (Incid) Utlabor etdolor…"
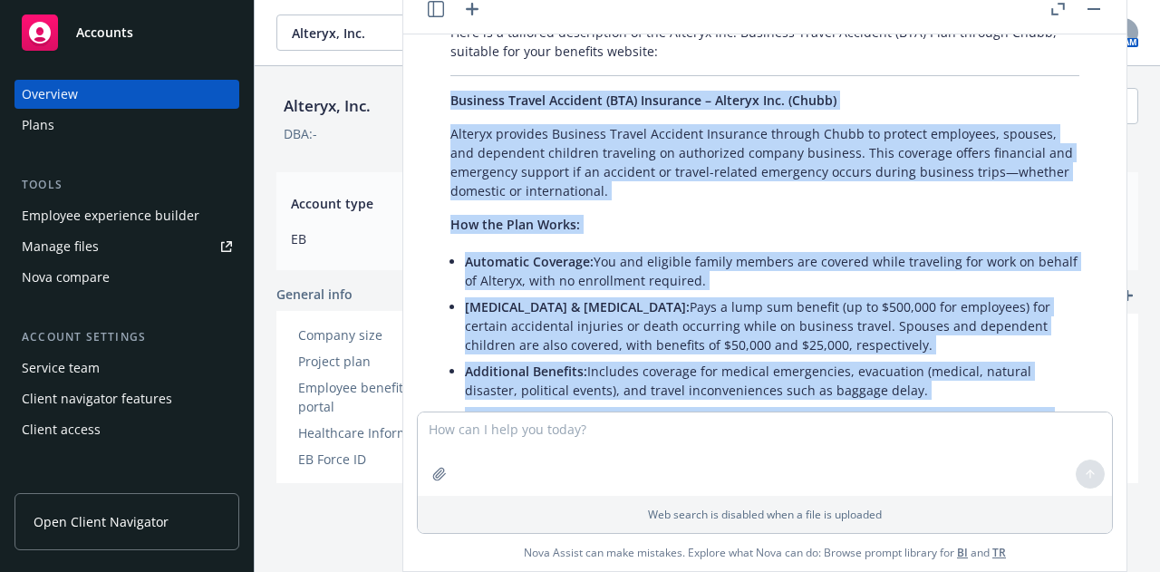
scroll to position [863, 0]
copy div "Loremips Dolors Ametcons (ADI) Elitseddo – Eiusmod Tem. (Incid) Utlabor etdolor…"
